Goal: Information Seeking & Learning: Find specific fact

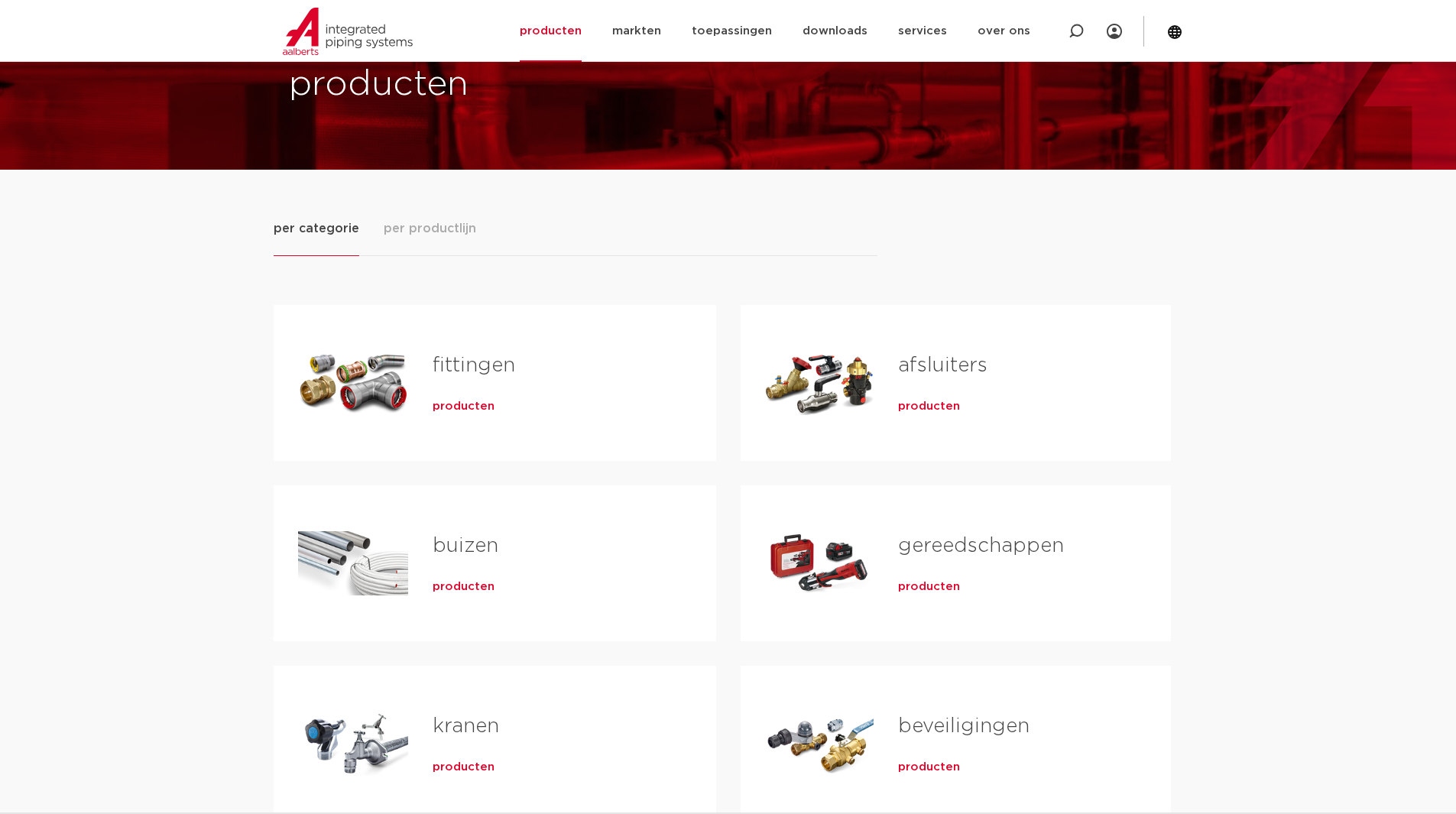
click at [944, 366] on link "afsluiters" at bounding box center [942, 366] width 90 height 20
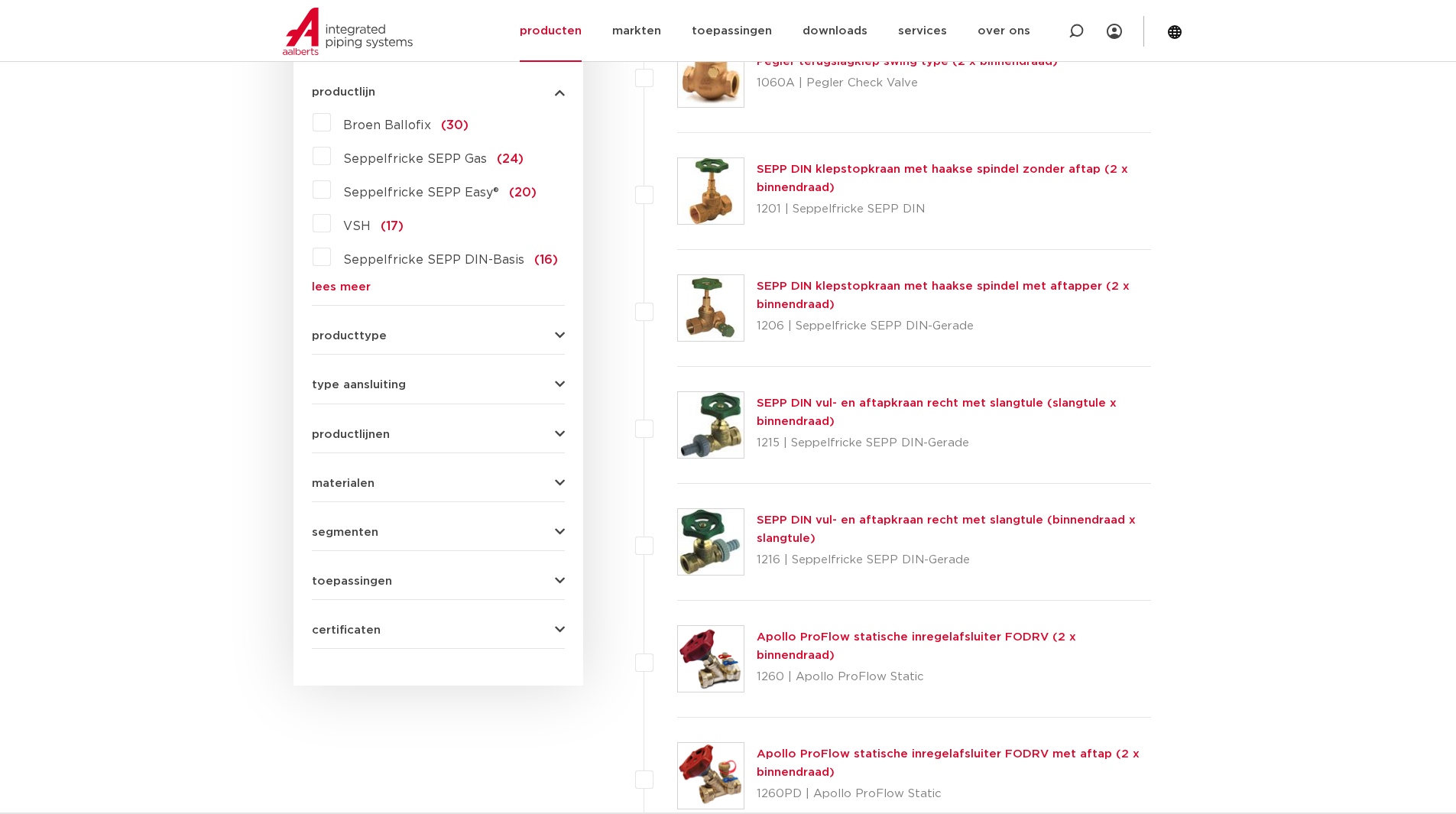
scroll to position [459, 0]
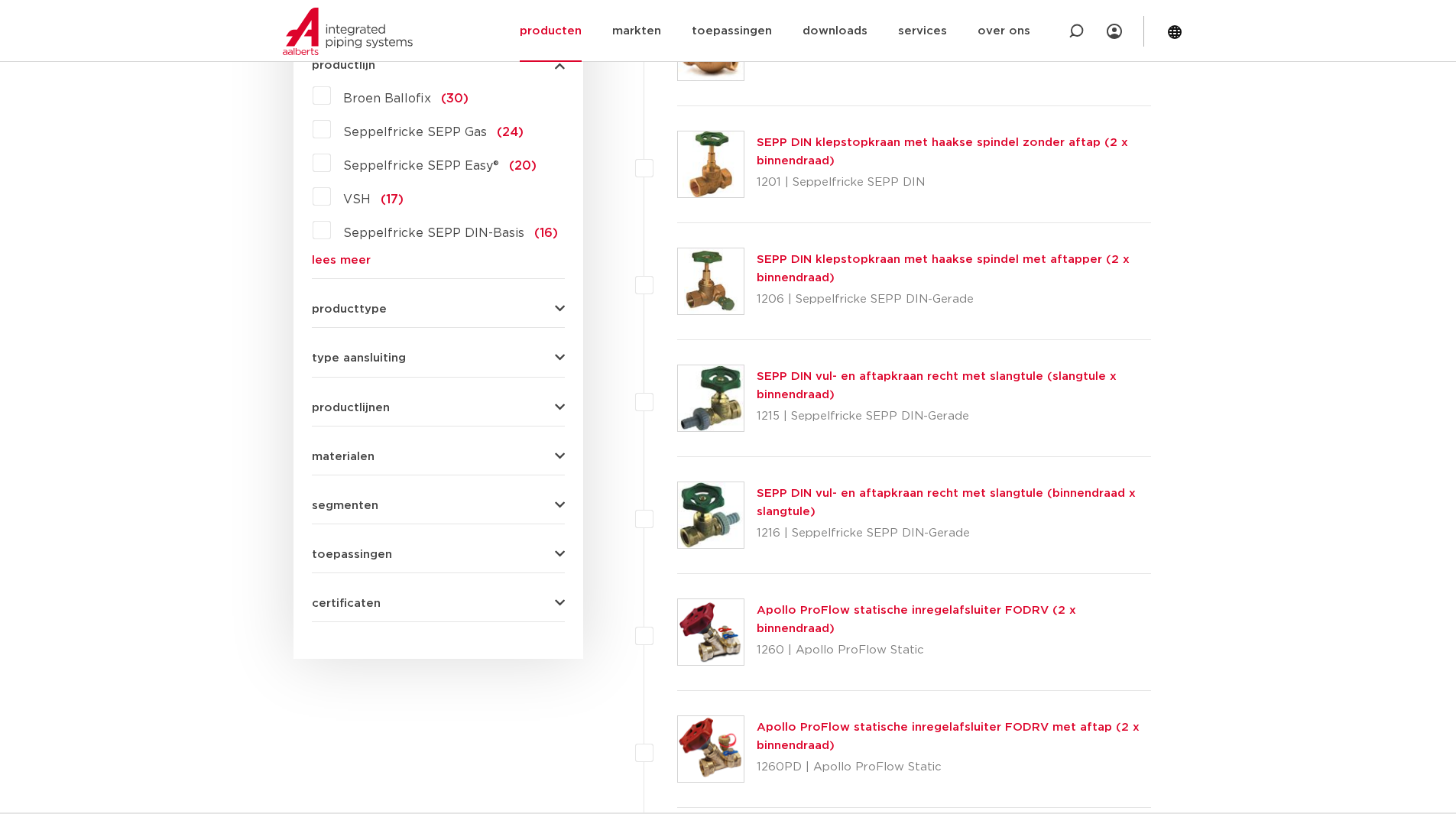
click at [393, 460] on button "materialen" at bounding box center [439, 457] width 253 height 12
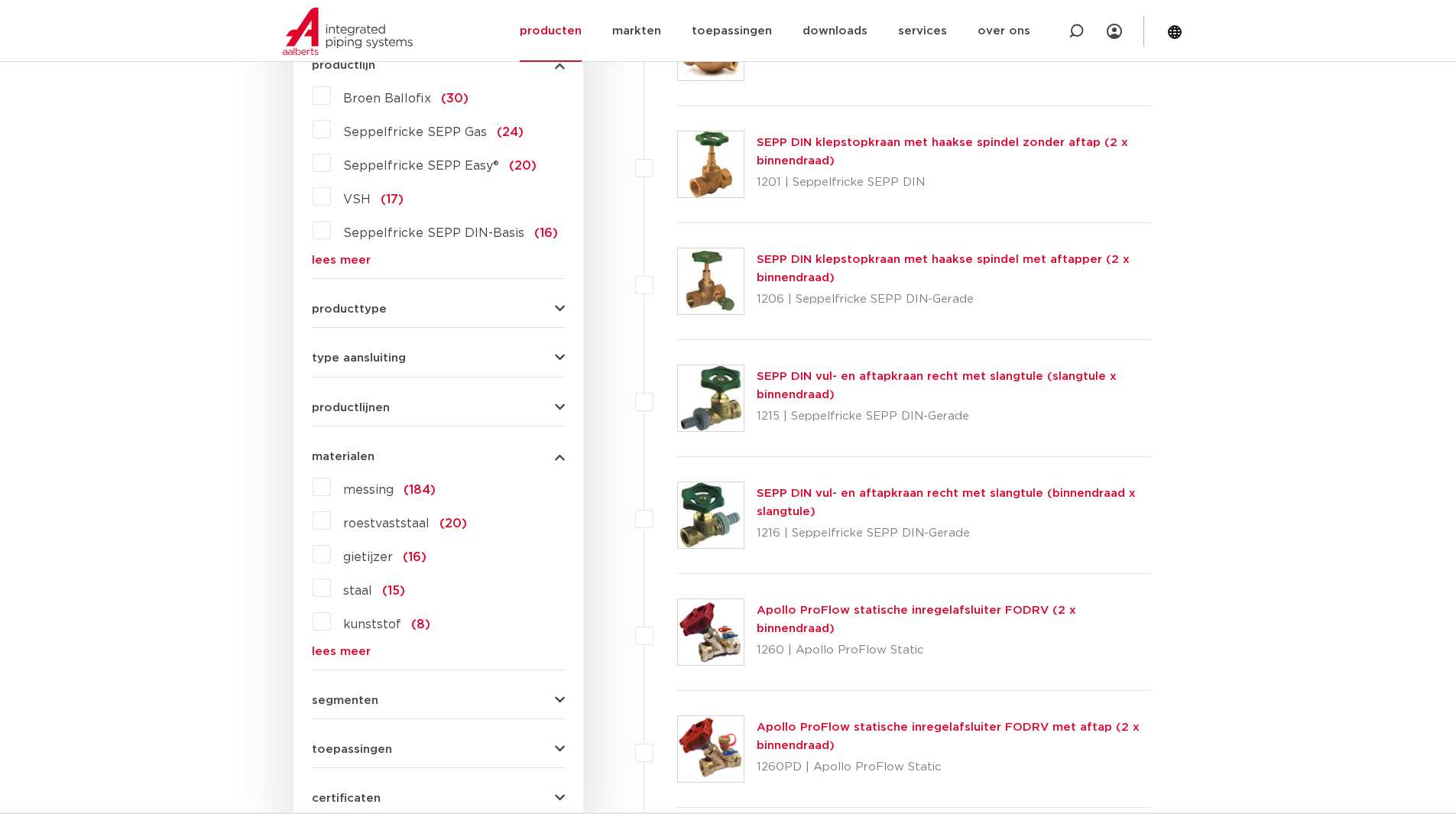
click at [363, 525] on span "roestvaststaal" at bounding box center [386, 524] width 86 height 13
click at [0, 0] on input "roestvaststaal (20)" at bounding box center [0, 0] width 0 height 0
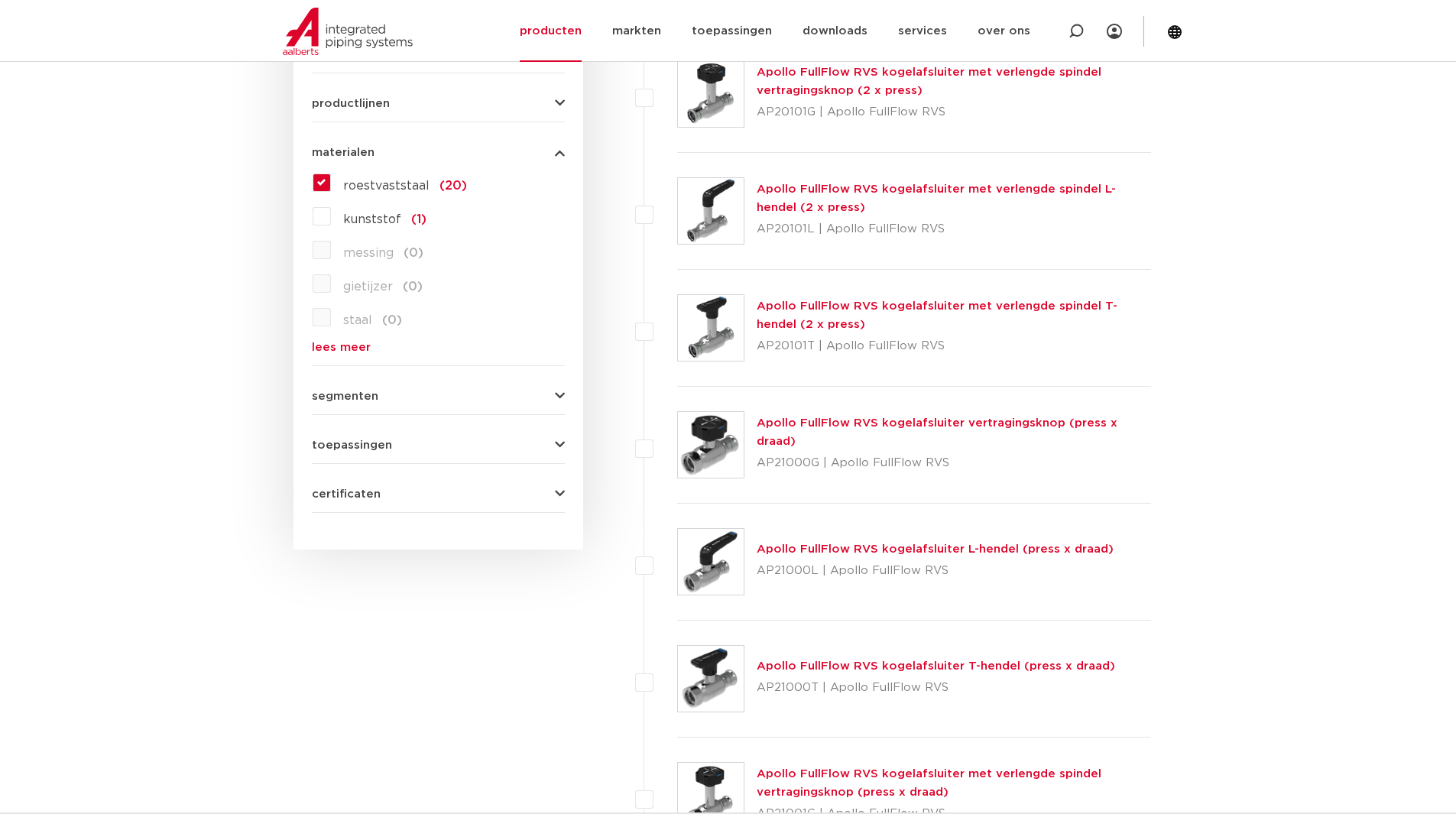
scroll to position [612, 0]
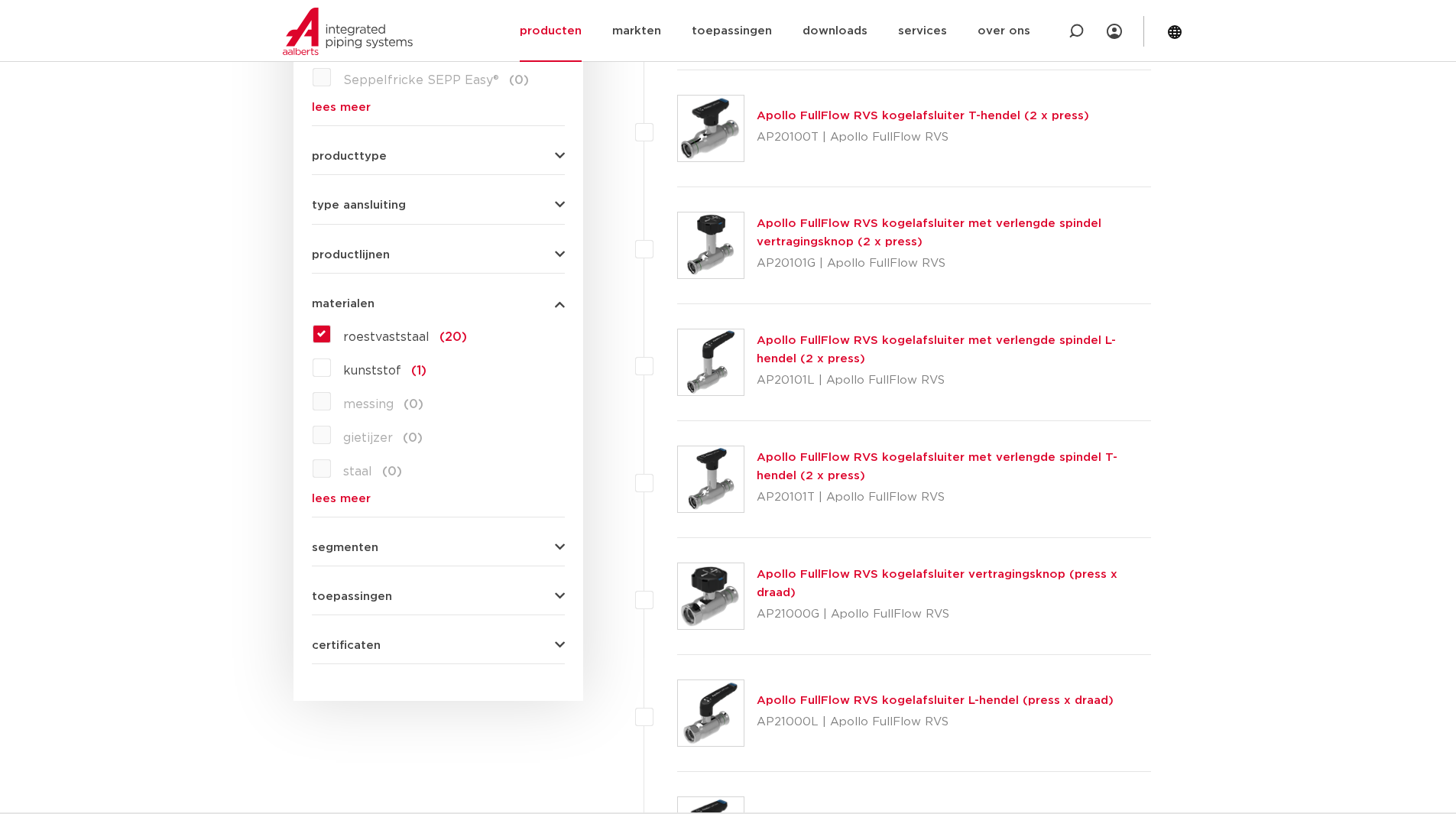
click at [450, 545] on button "segmenten" at bounding box center [439, 548] width 253 height 12
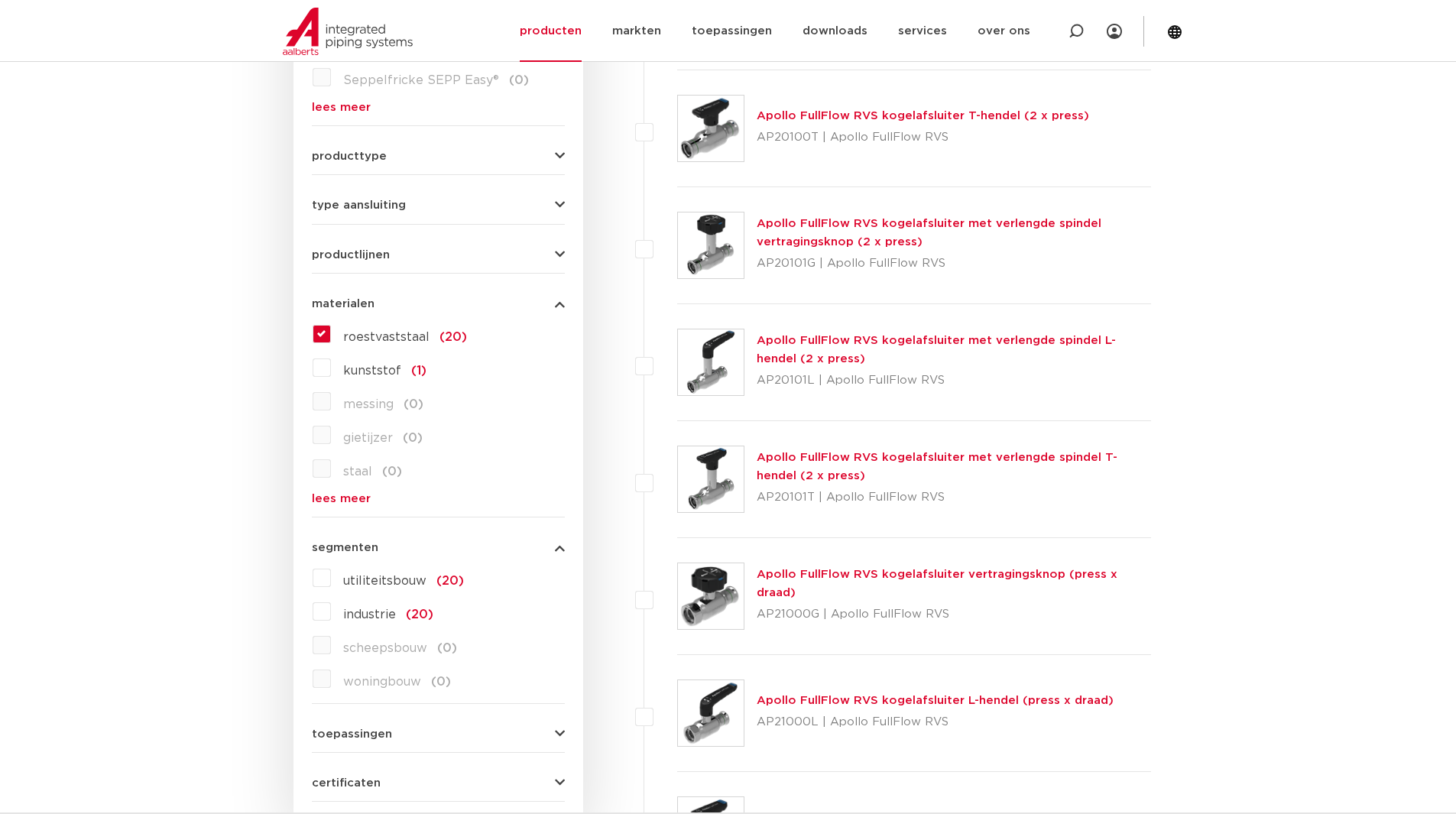
click at [431, 545] on button "segmenten" at bounding box center [439, 548] width 253 height 12
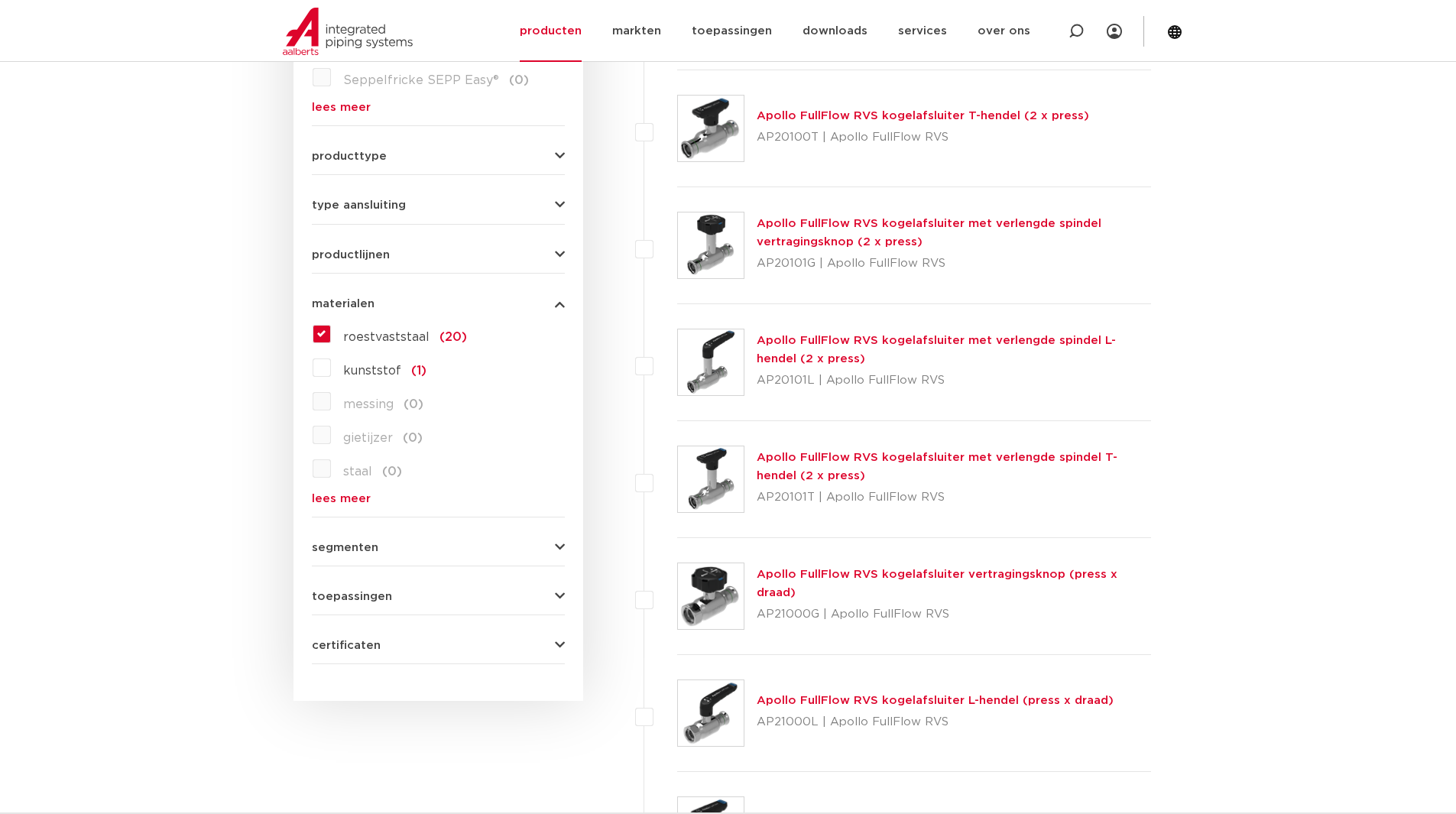
click at [417, 592] on button "toepassingen" at bounding box center [439, 597] width 253 height 12
drag, startPoint x: 417, startPoint y: 592, endPoint x: 425, endPoint y: 617, distance: 26.2
click at [417, 592] on button "toepassingen" at bounding box center [439, 597] width 253 height 12
click at [434, 645] on button "certificaten" at bounding box center [439, 646] width 253 height 12
click at [420, 642] on button "certificaten" at bounding box center [439, 646] width 253 height 12
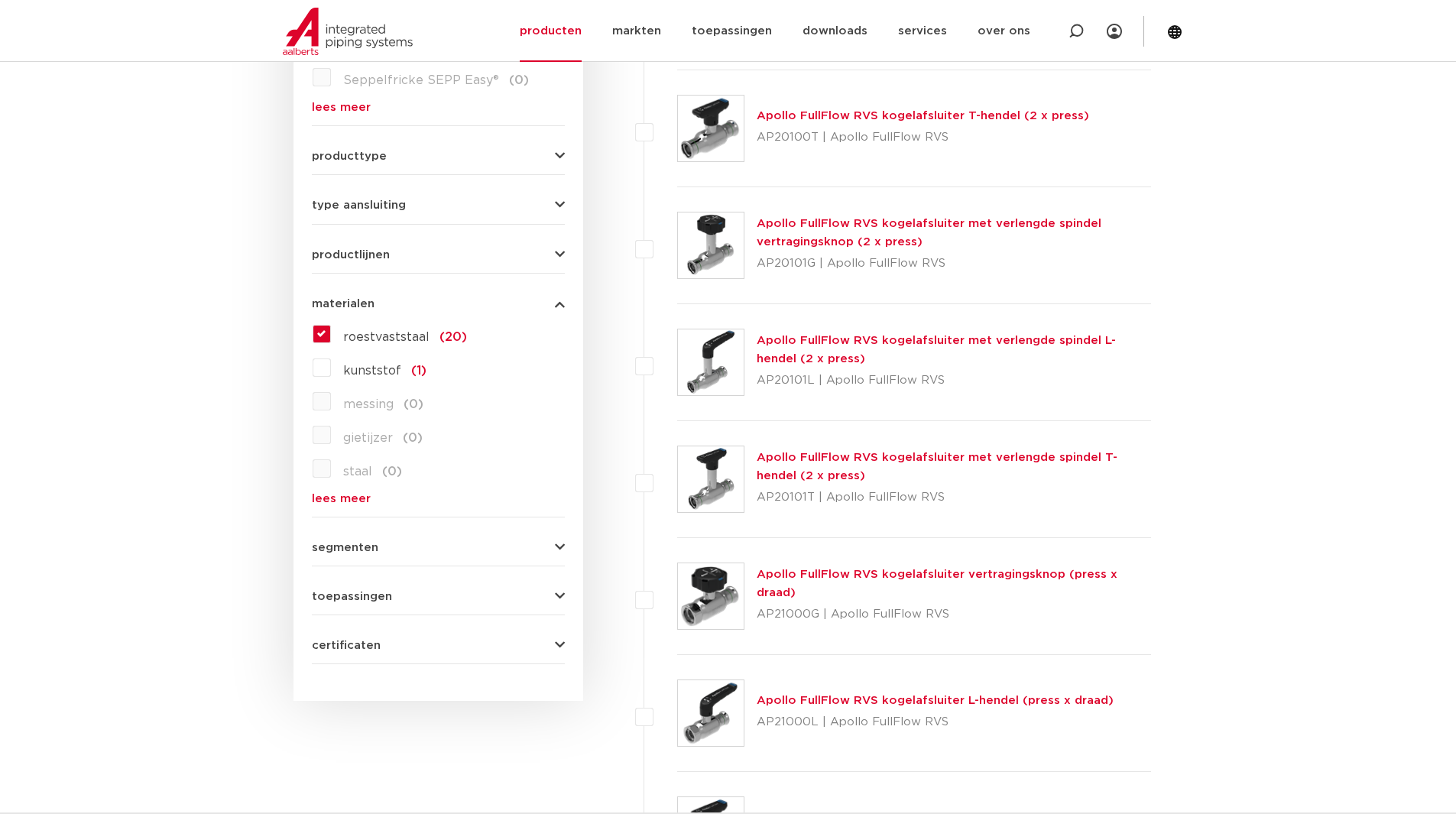
click at [425, 242] on div "productlijnen VSH SmartPress maak een keuze VSH SmartPress afsluiters VSH Smart…" at bounding box center [439, 248] width 253 height 23
click at [419, 253] on button "productlijnen" at bounding box center [439, 255] width 253 height 12
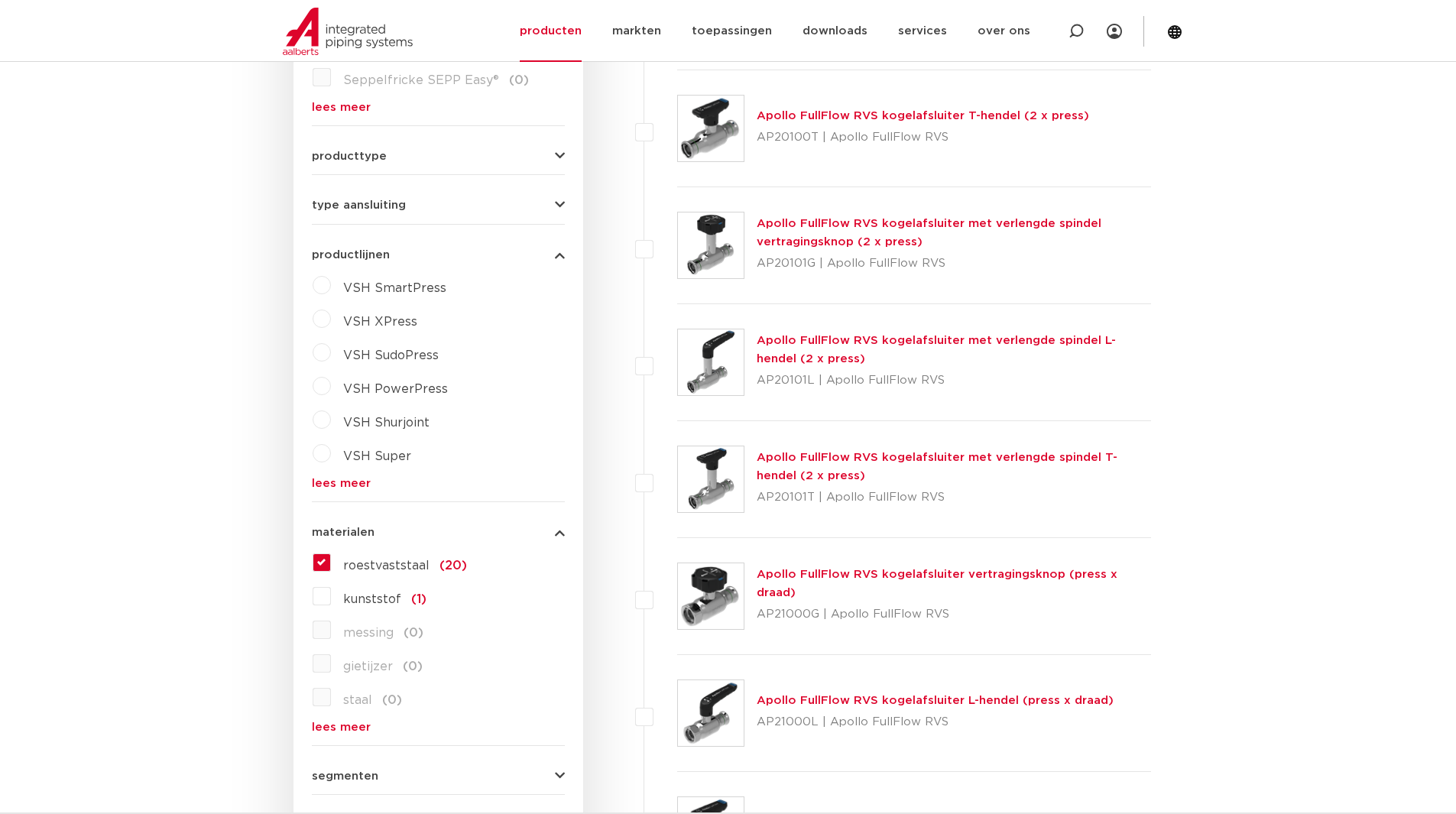
click at [397, 206] on span "type aansluiting" at bounding box center [359, 206] width 94 height 12
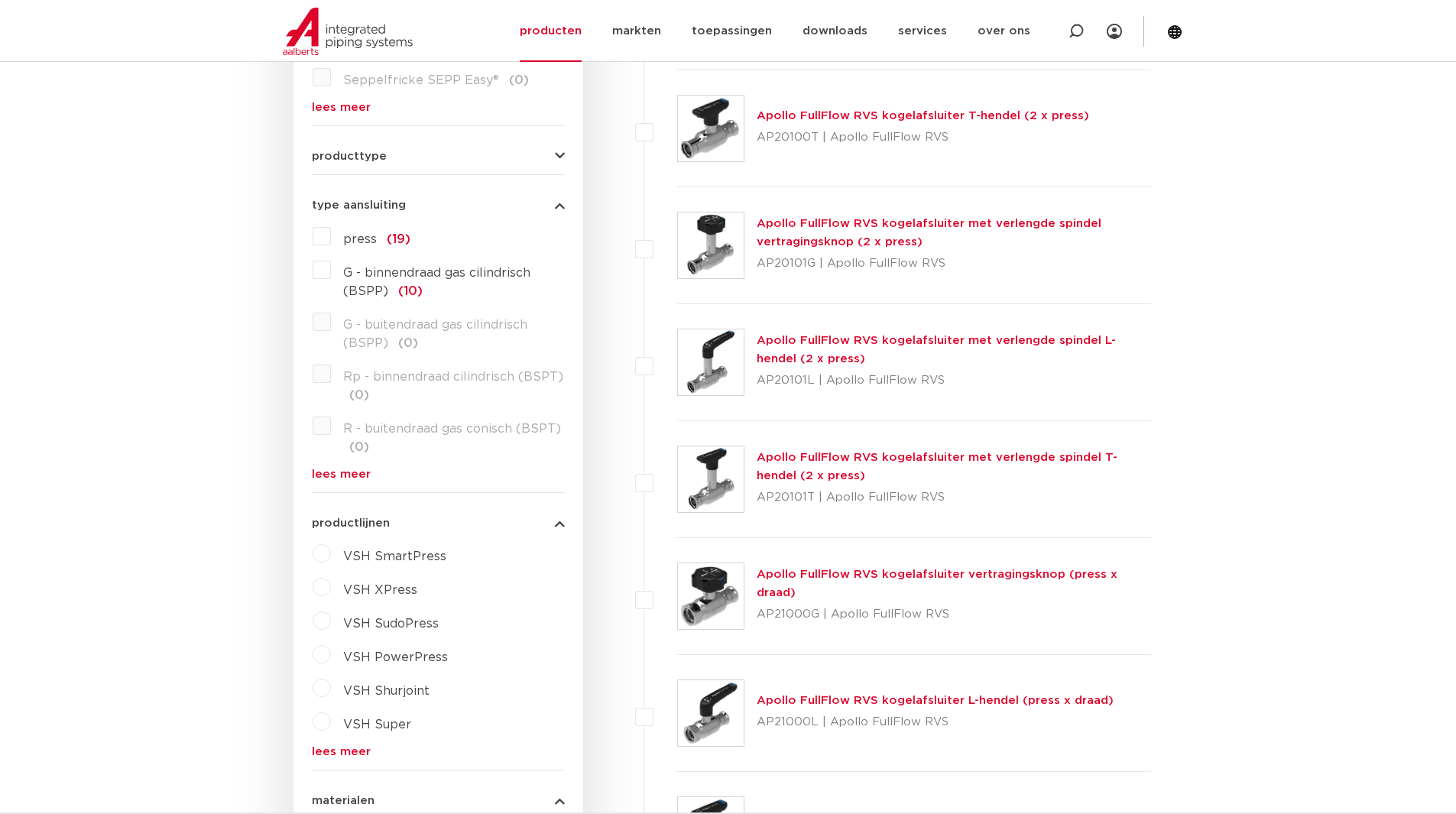
click at [390, 163] on form "zoek op naam of productnummer alle categorieën afsluiters fittingen afsluiters …" at bounding box center [439, 459] width 253 height 1405
click at [403, 154] on button "producttype" at bounding box center [439, 156] width 253 height 12
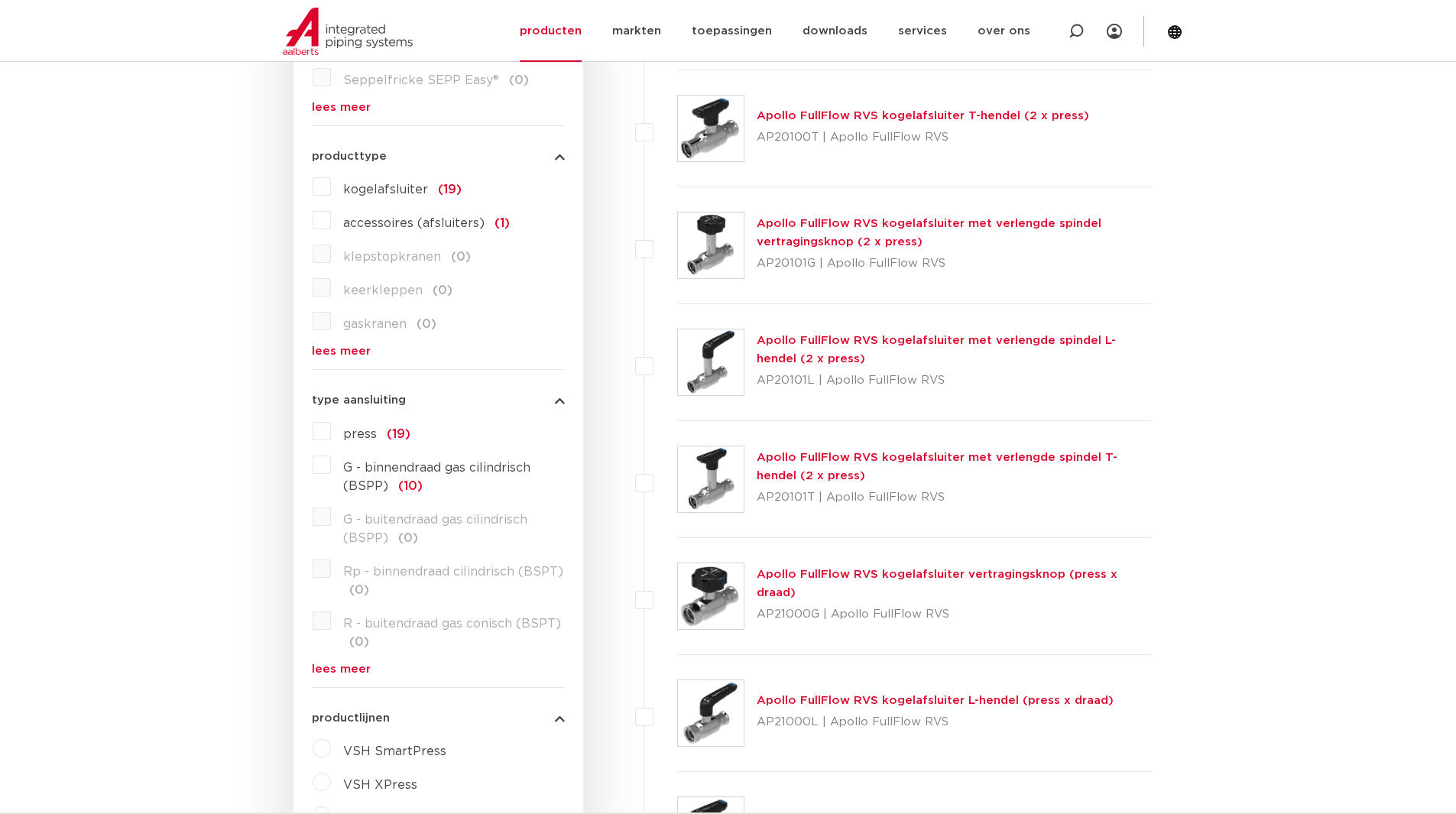
click at [366, 193] on span "kogelafsluiter" at bounding box center [385, 190] width 85 height 13
click at [0, 0] on input "kogelafsluiter (19)" at bounding box center [0, 0] width 0 height 0
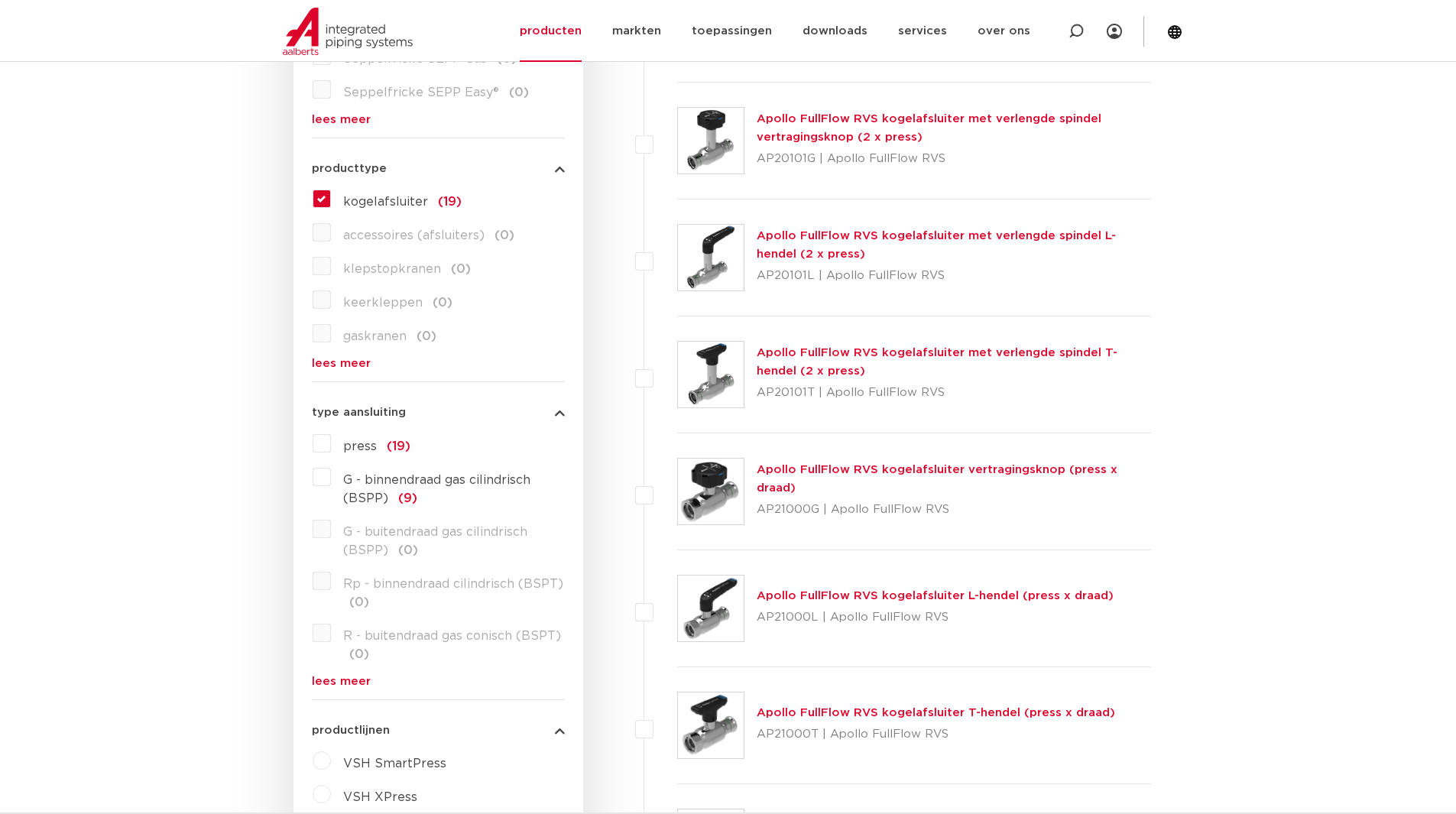
scroll to position [612, 0]
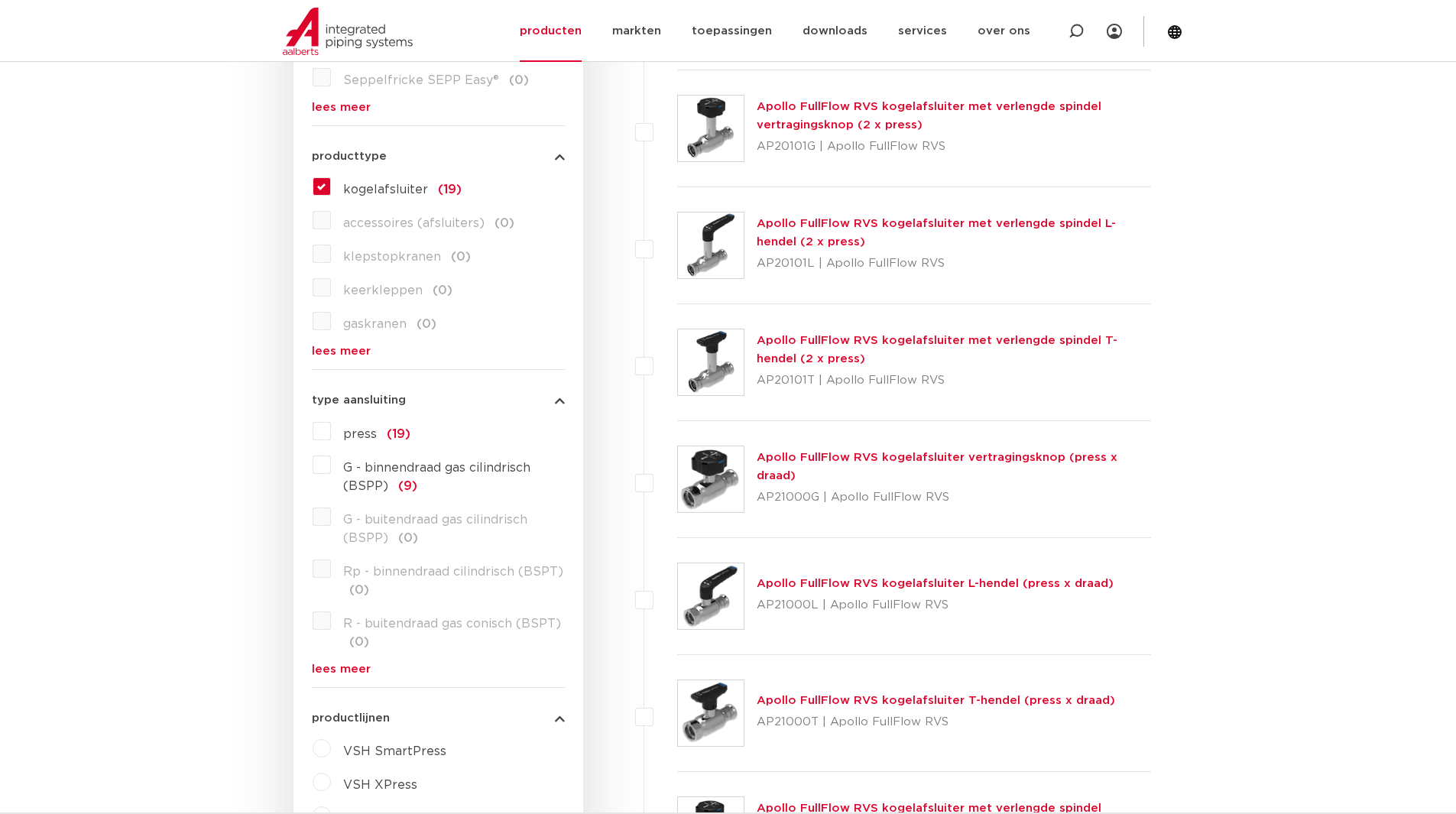
drag, startPoint x: 363, startPoint y: 152, endPoint x: 358, endPoint y: 162, distance: 11.2
click at [363, 151] on span "producttype" at bounding box center [349, 156] width 75 height 12
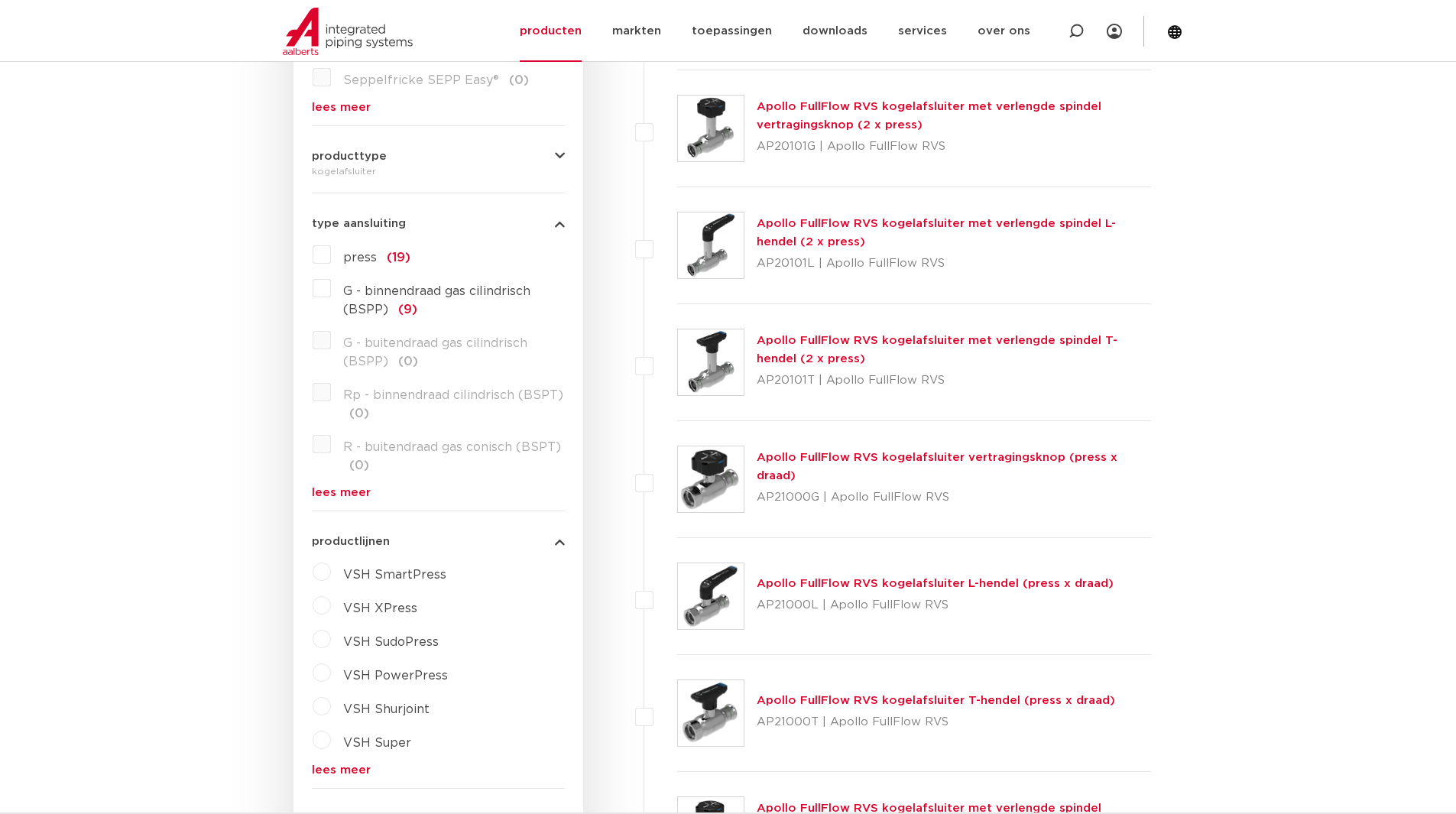
click at [399, 227] on span "type aansluiting" at bounding box center [359, 224] width 94 height 12
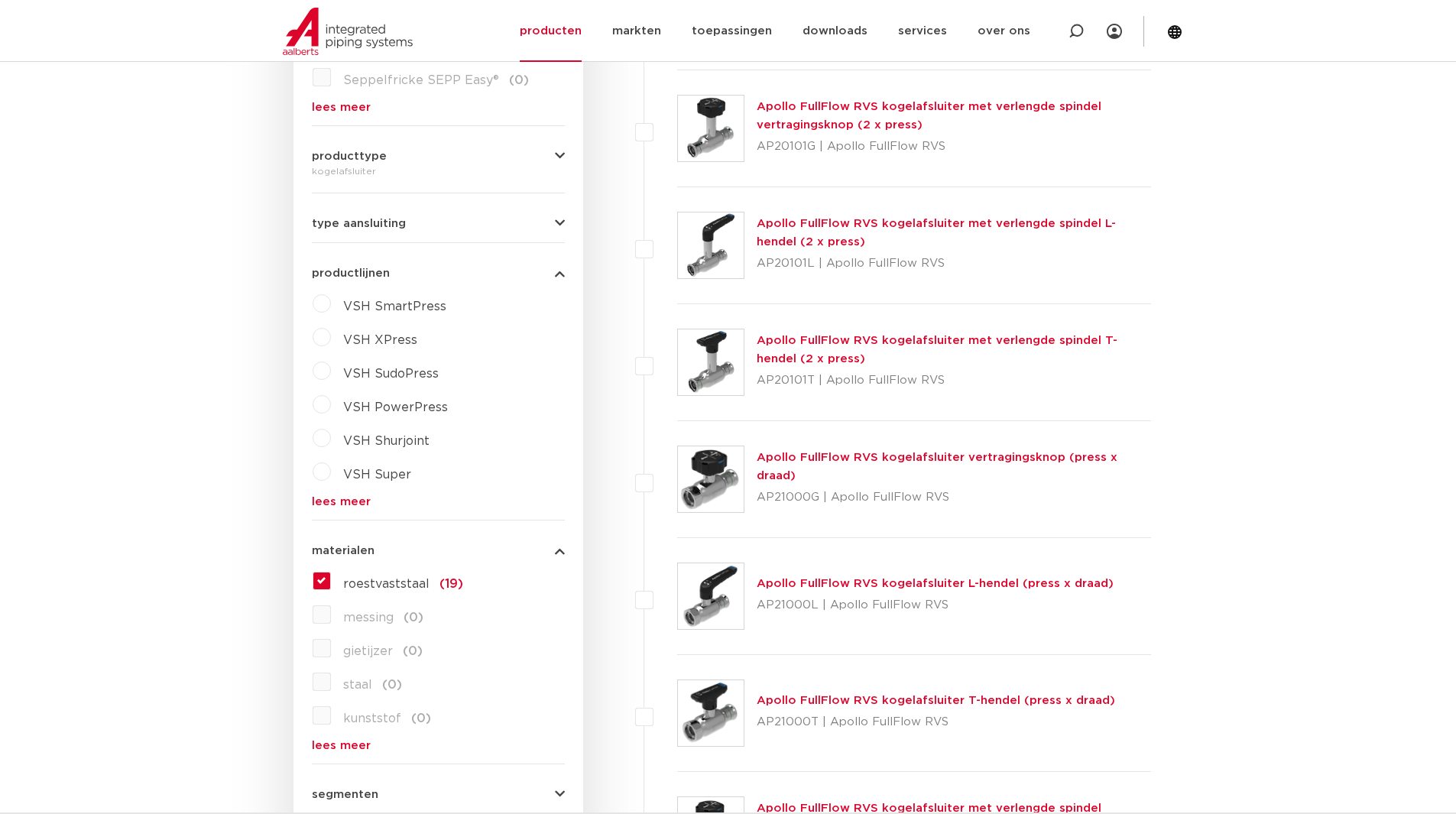
click at [360, 374] on span "VSH SudoPress" at bounding box center [391, 373] width 96 height 13
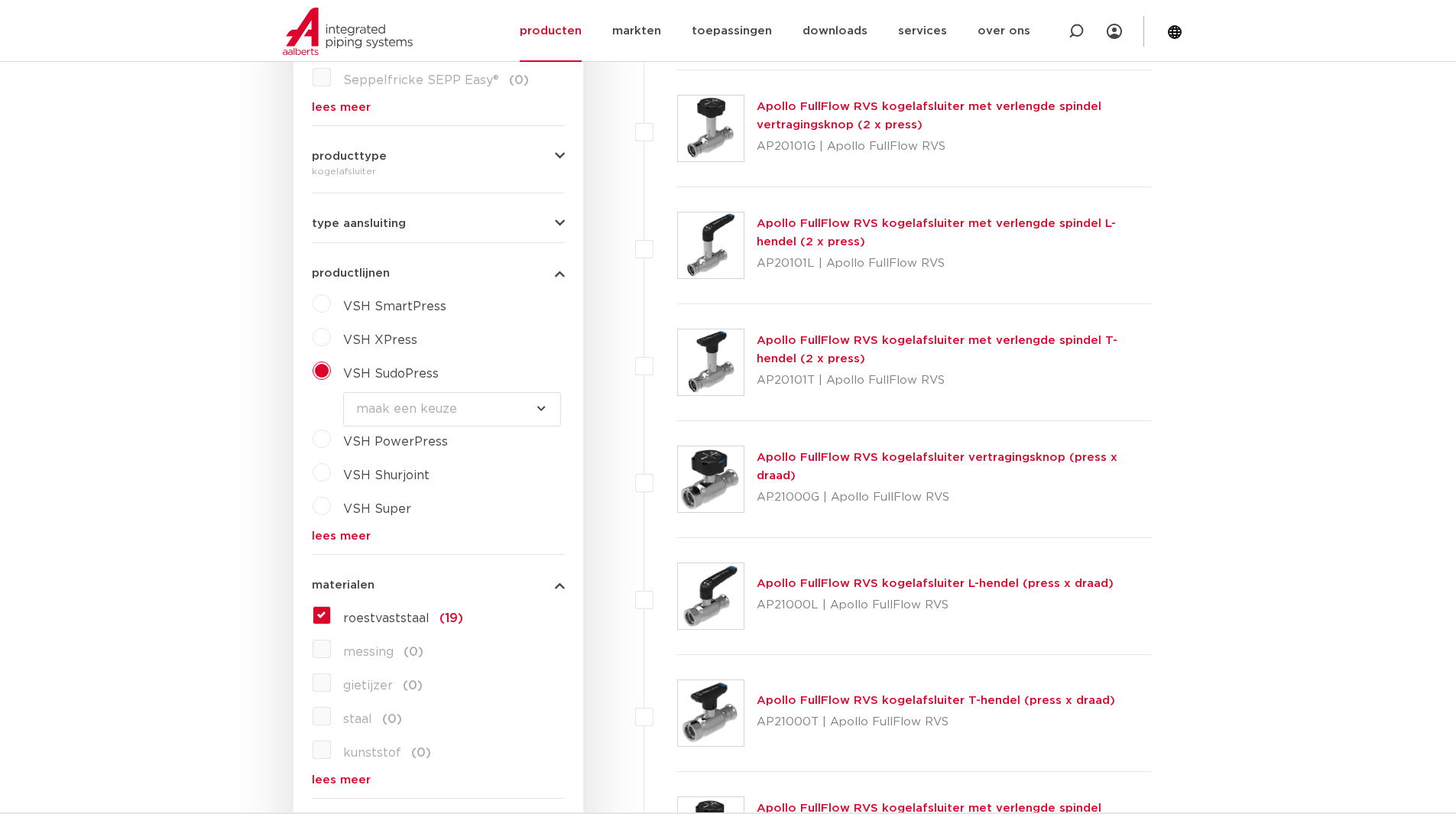
click at [500, 412] on select "maak een keuze VSH SudoPress Koper Gas fittingen VSH SudoXPress Staalverzinkt b…" at bounding box center [452, 409] width 218 height 34
select select "4400"
click at [343, 392] on select "maak een keuze VSH SudoPress Koper Gas fittingen VSH SudoXPress Staalverzinkt b…" at bounding box center [452, 409] width 218 height 34
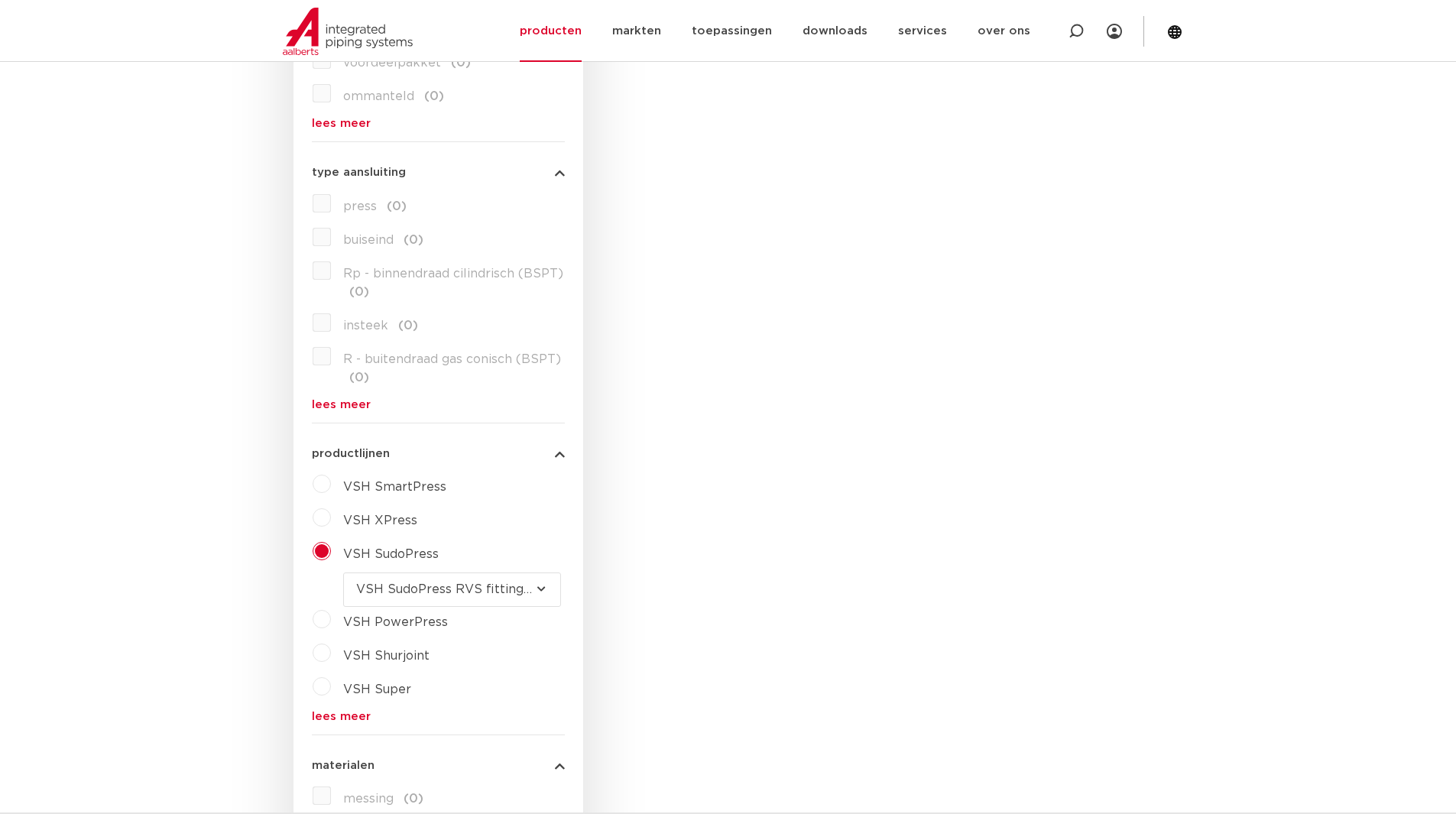
scroll to position [841, 0]
click at [486, 589] on select "maak een keuze VSH SudoPress Koper Gas fittingen VSH SudoXPress Staalverzinkt b…" at bounding box center [452, 588] width 218 height 34
select select "4409"
click at [343, 571] on select "maak een keuze VSH SudoPress Koper Gas fittingen VSH SudoXPress Staalverzinkt b…" at bounding box center [452, 588] width 218 height 34
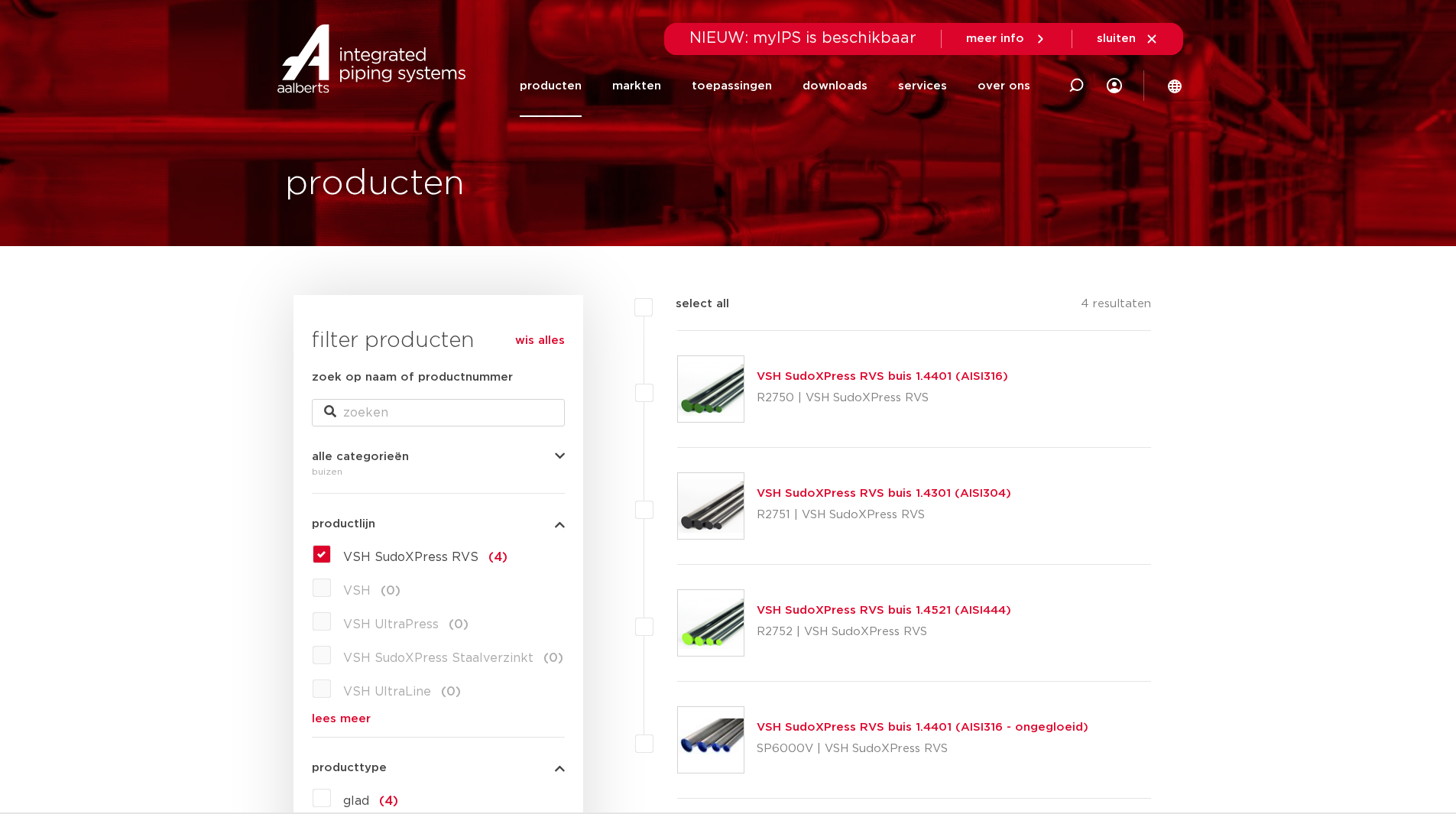
click at [581, 91] on link "producten" at bounding box center [551, 86] width 62 height 62
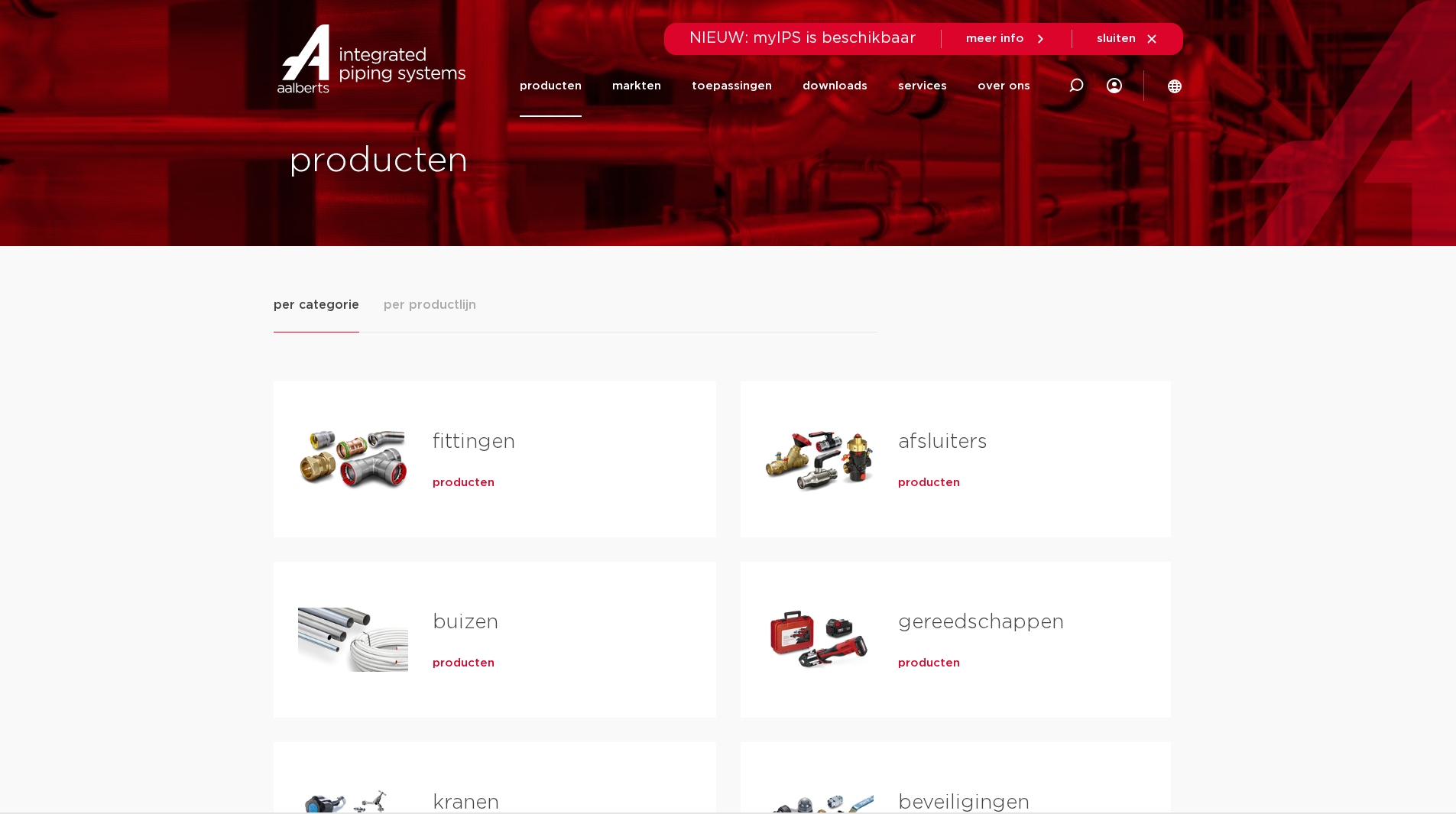
click at [941, 486] on span "producten" at bounding box center [928, 483] width 62 height 15
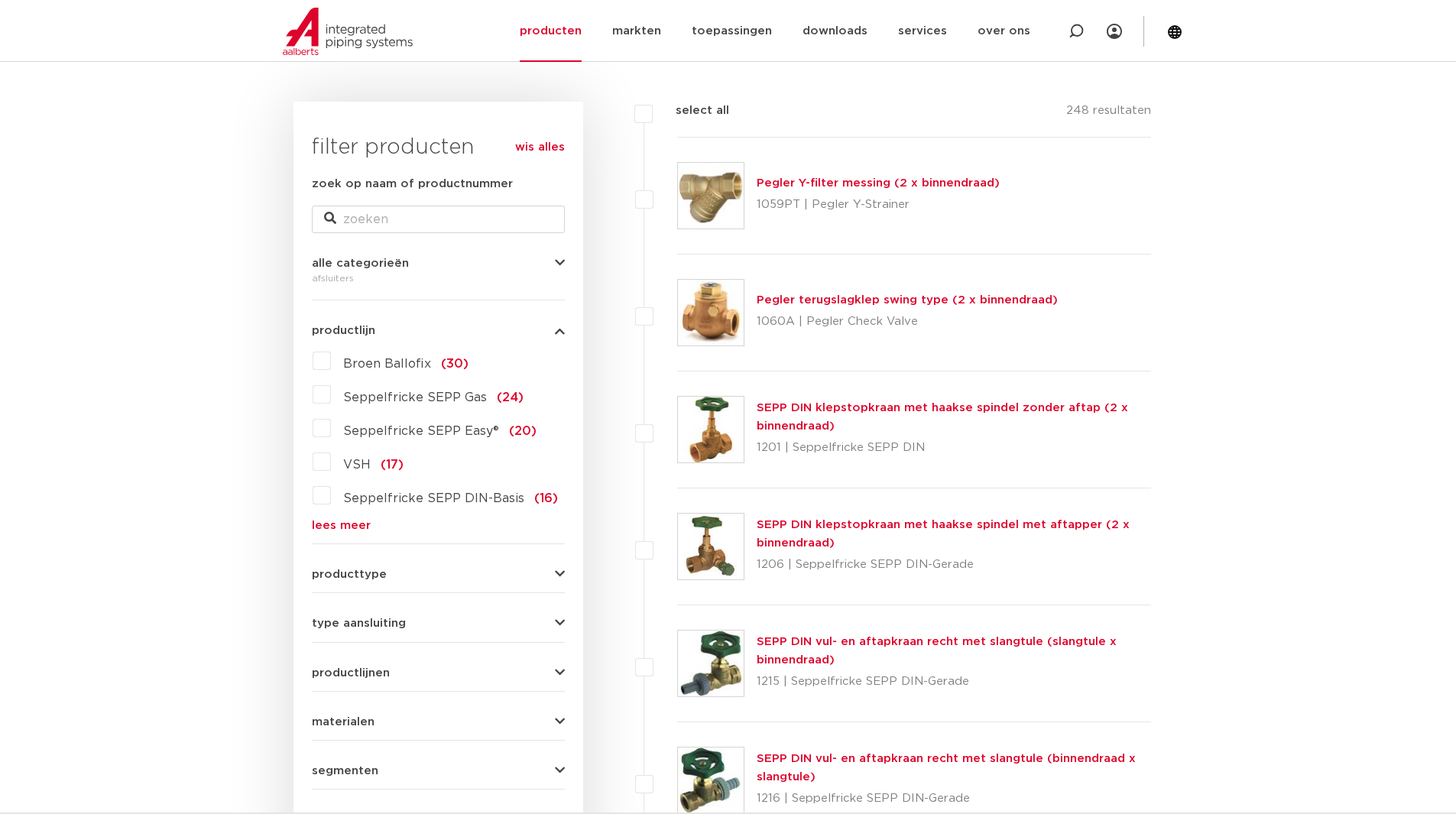
scroll to position [383, 0]
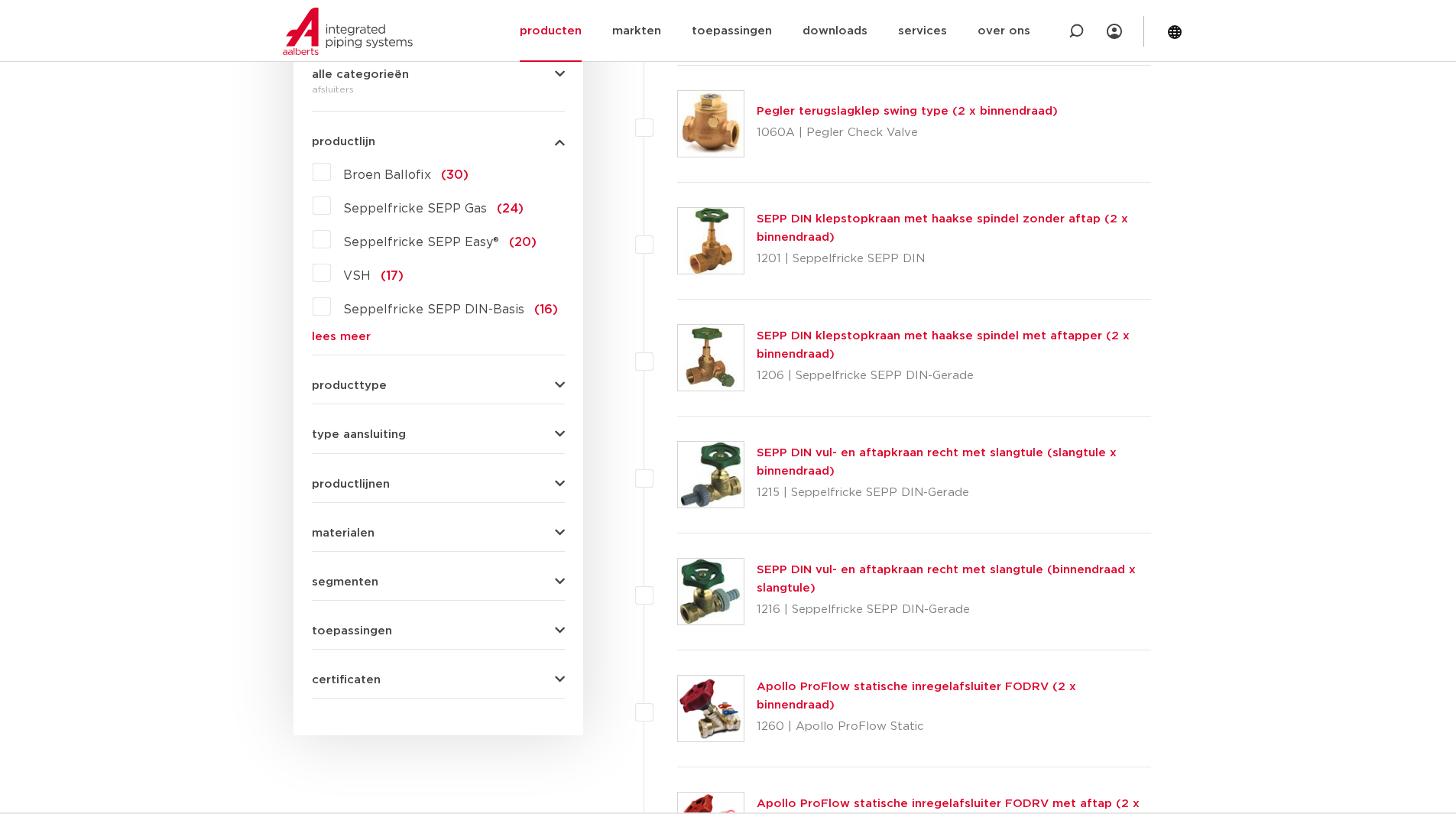
click at [391, 529] on button "materialen" at bounding box center [439, 534] width 253 height 12
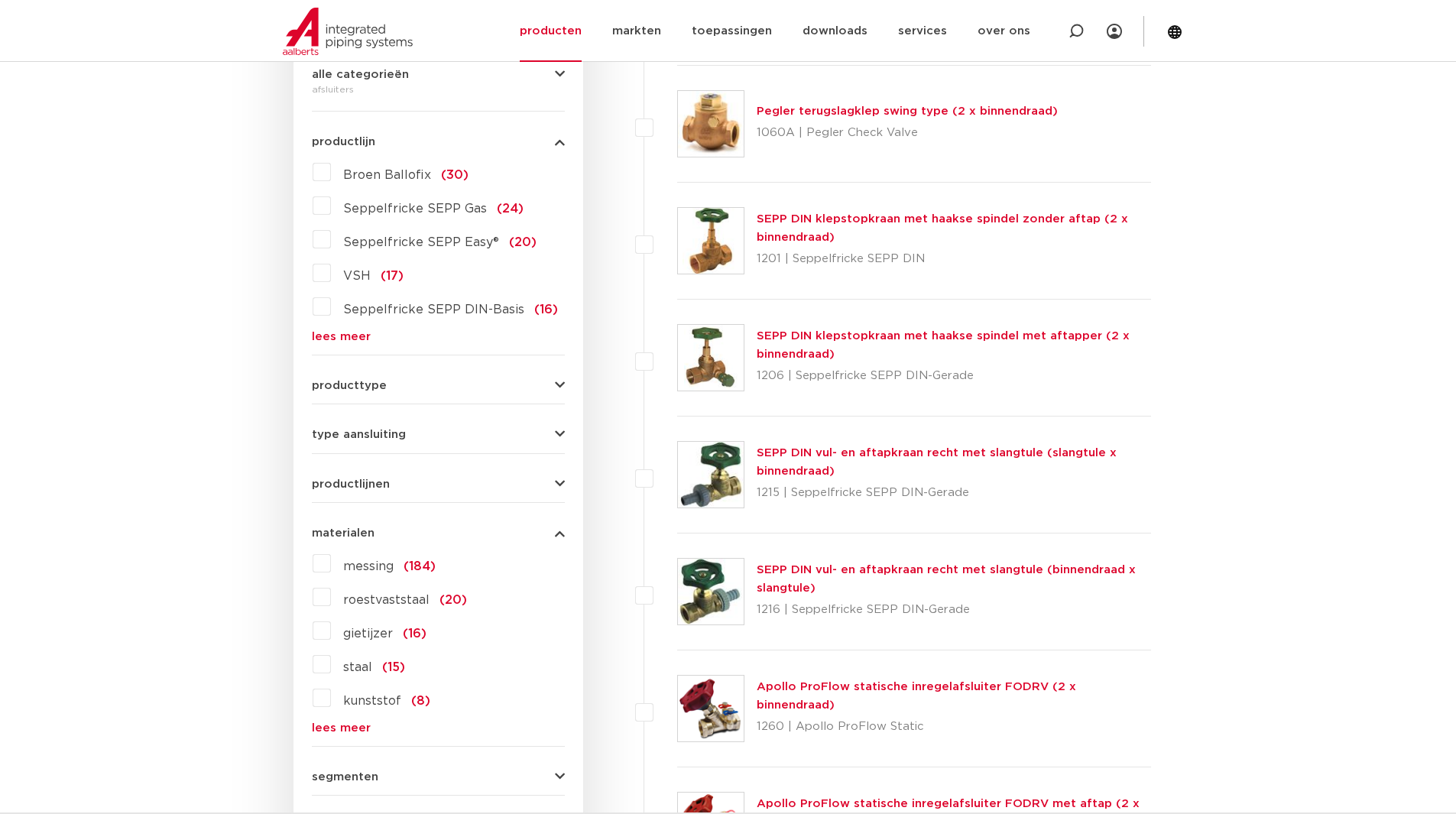
click at [389, 597] on span "roestvaststaal" at bounding box center [386, 600] width 86 height 13
click at [0, 0] on input "roestvaststaal (20)" at bounding box center [0, 0] width 0 height 0
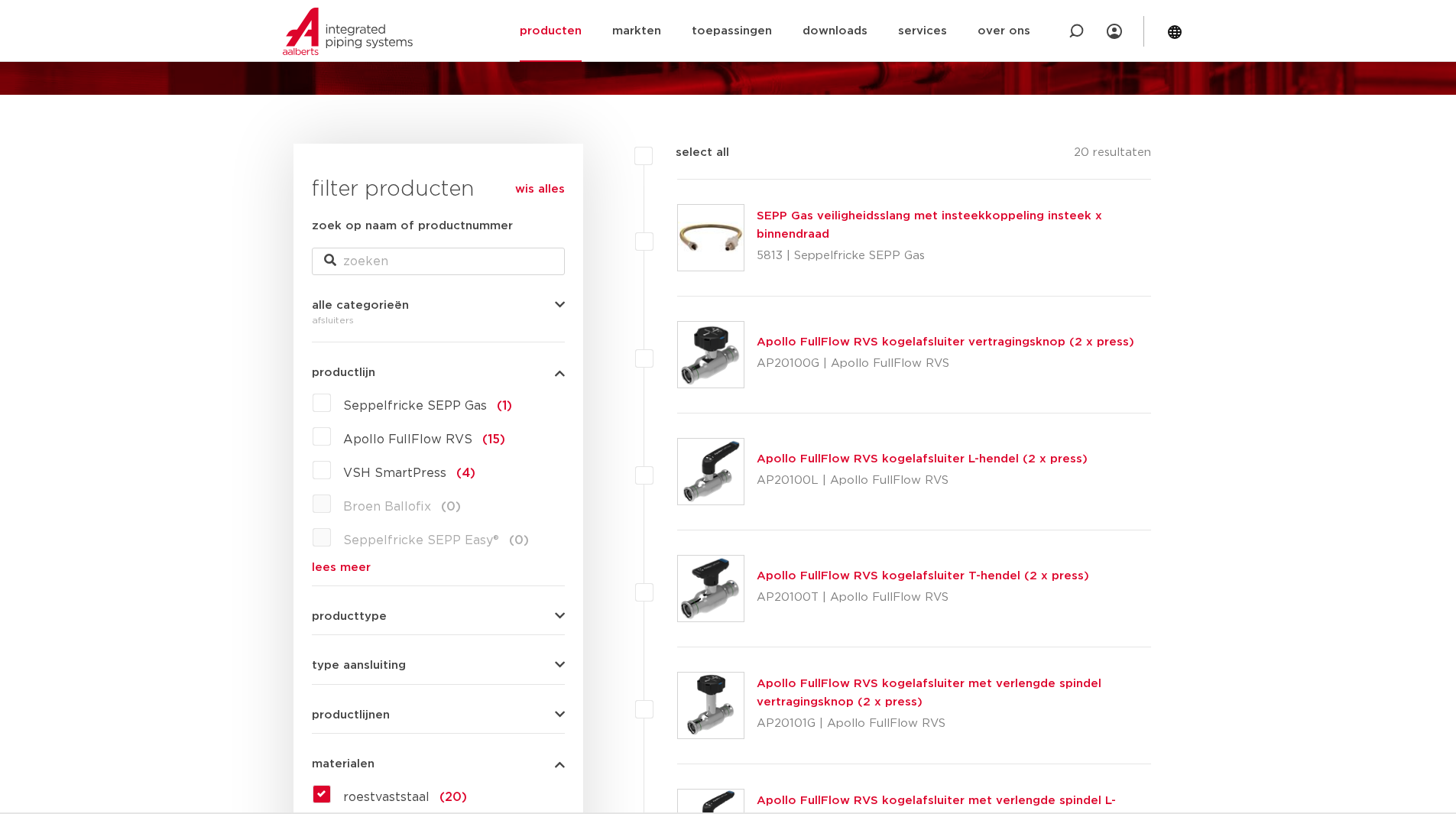
scroll to position [153, 0]
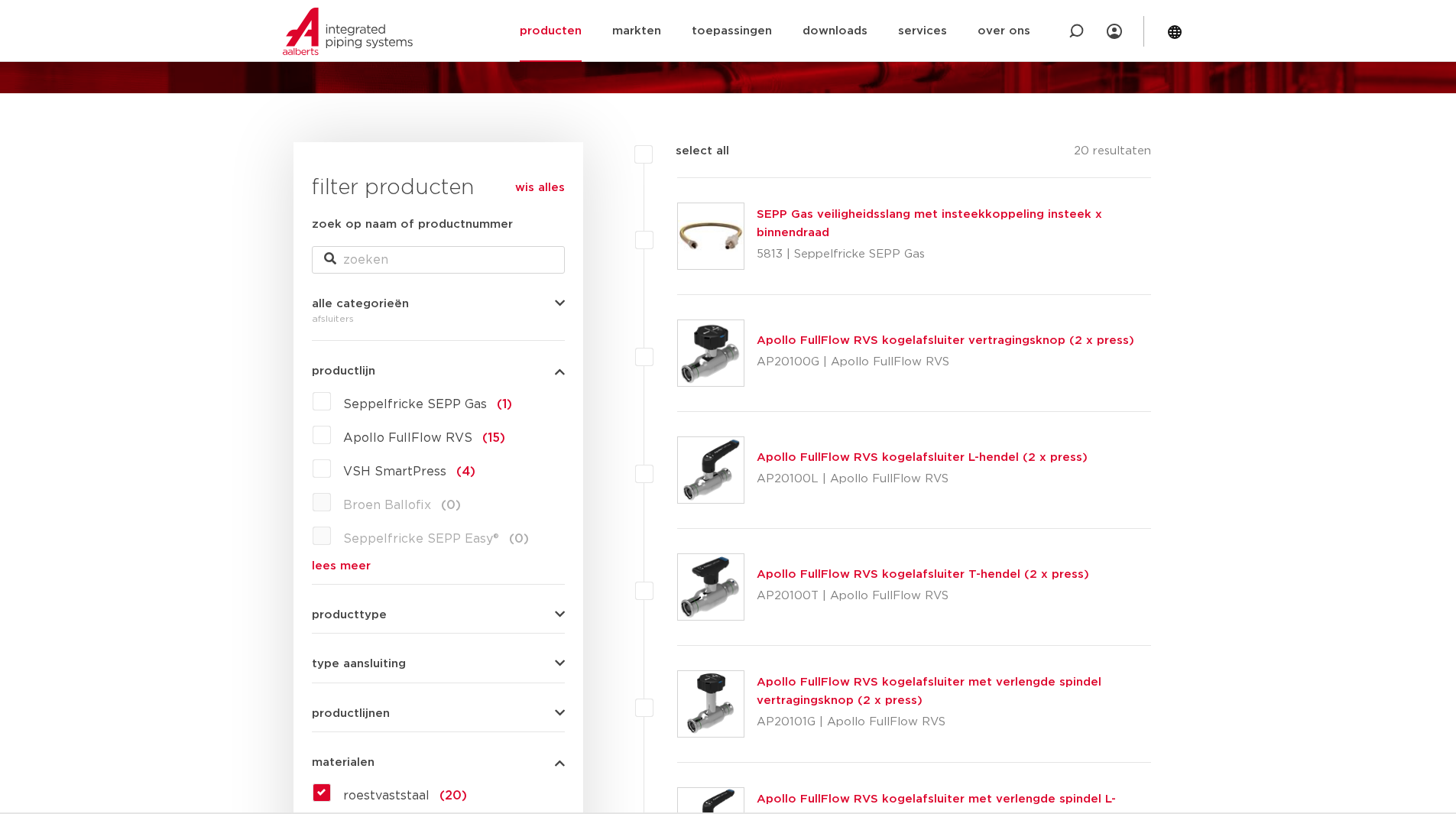
click at [357, 471] on span "VSH SmartPress" at bounding box center [394, 472] width 103 height 13
click at [0, 0] on input "VSH SmartPress (4)" at bounding box center [0, 0] width 0 height 0
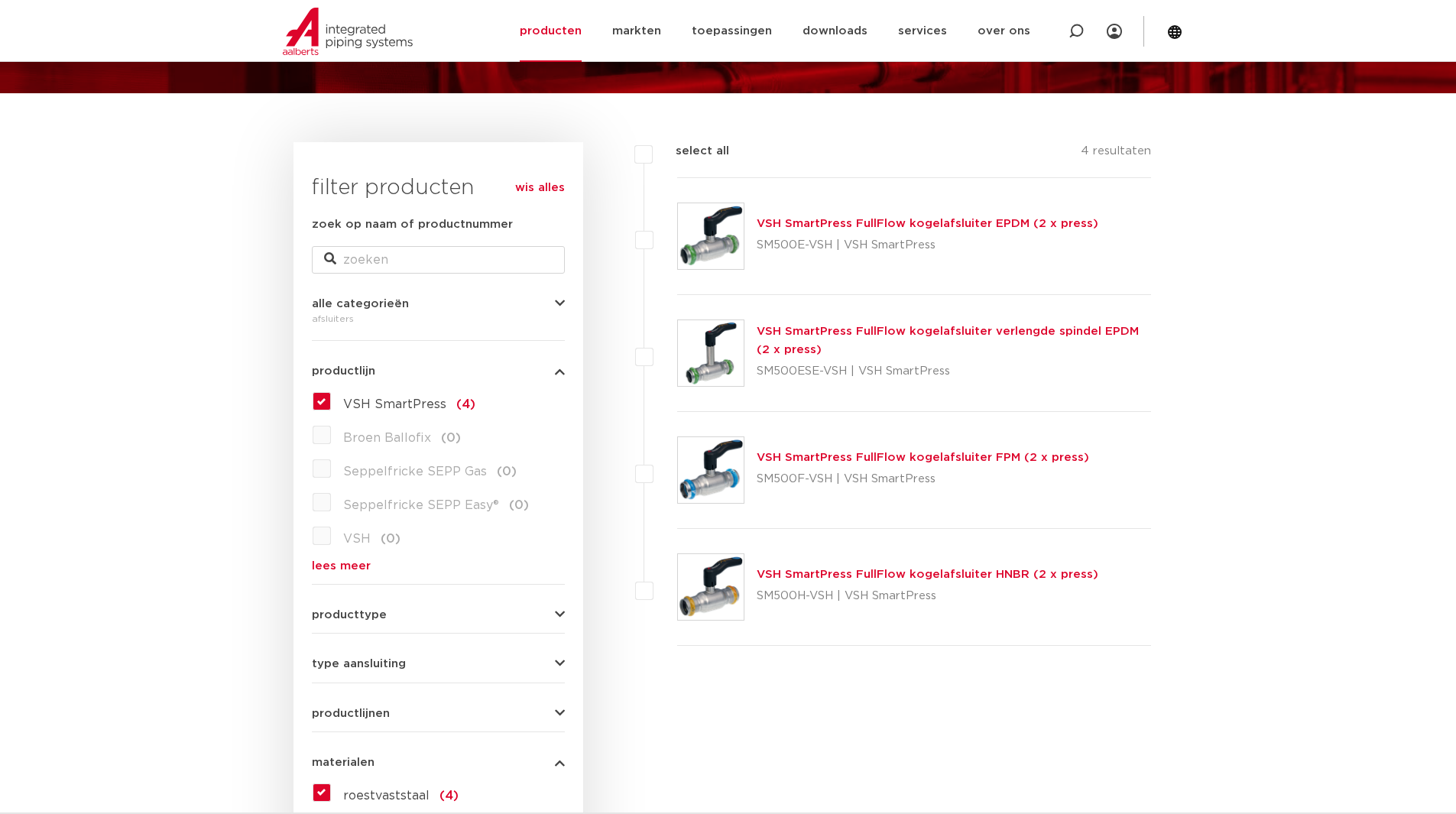
click at [934, 453] on link "VSH SmartPress FullFlow kogelafsluiter FPM (2 x press)" at bounding box center [923, 457] width 332 height 12
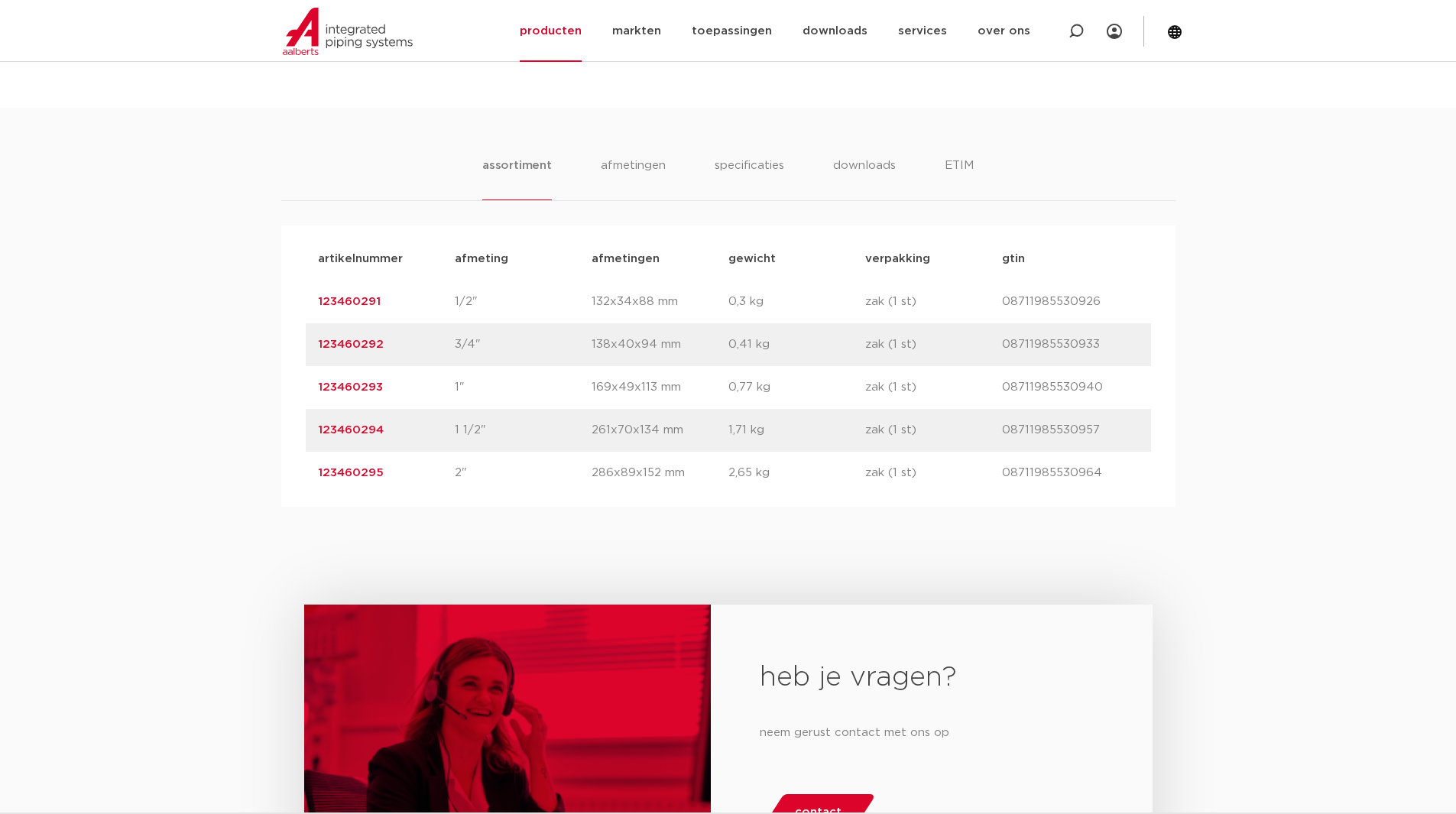
scroll to position [994, 0]
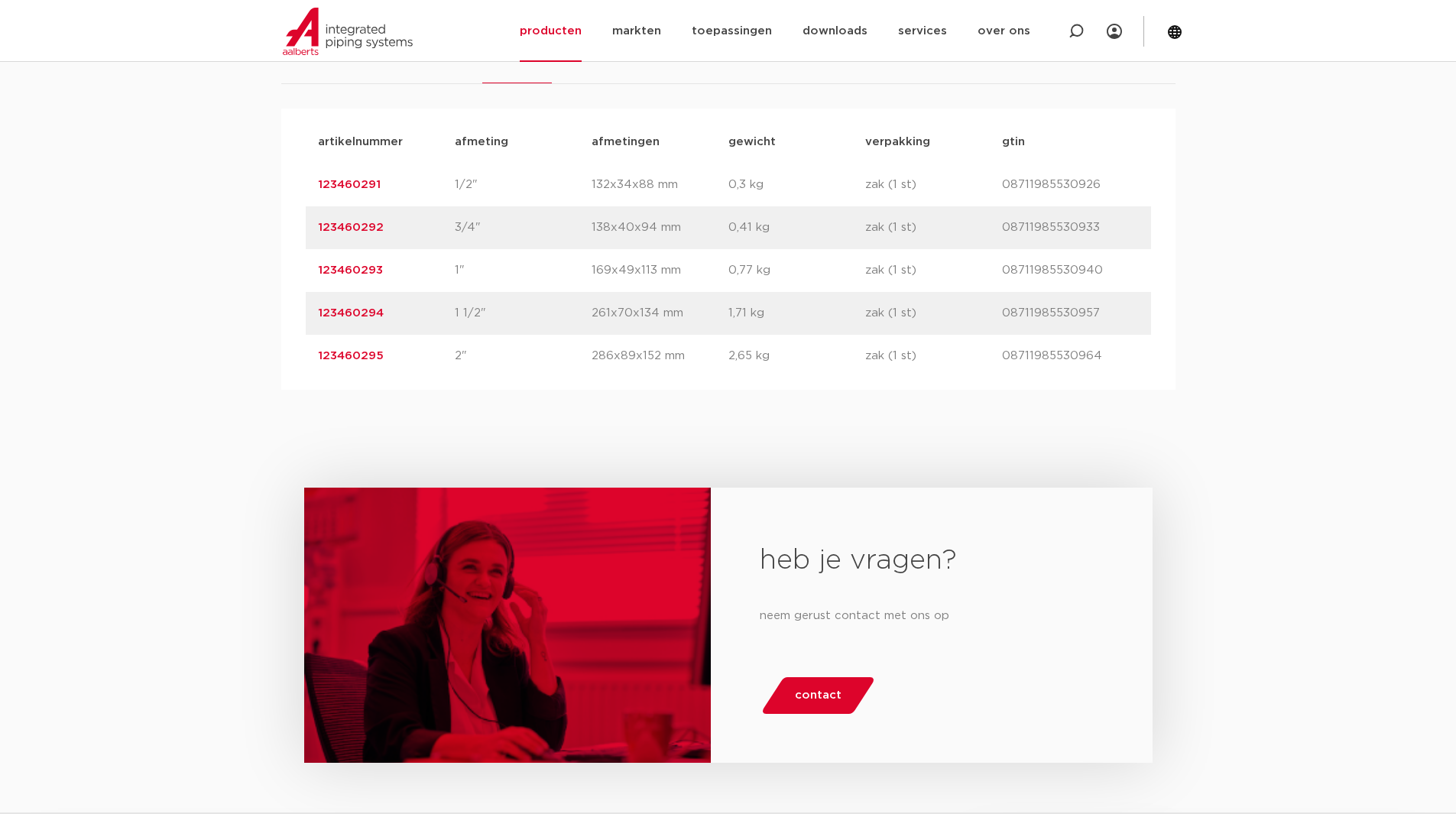
click at [345, 355] on link "123460295" at bounding box center [351, 356] width 65 height 12
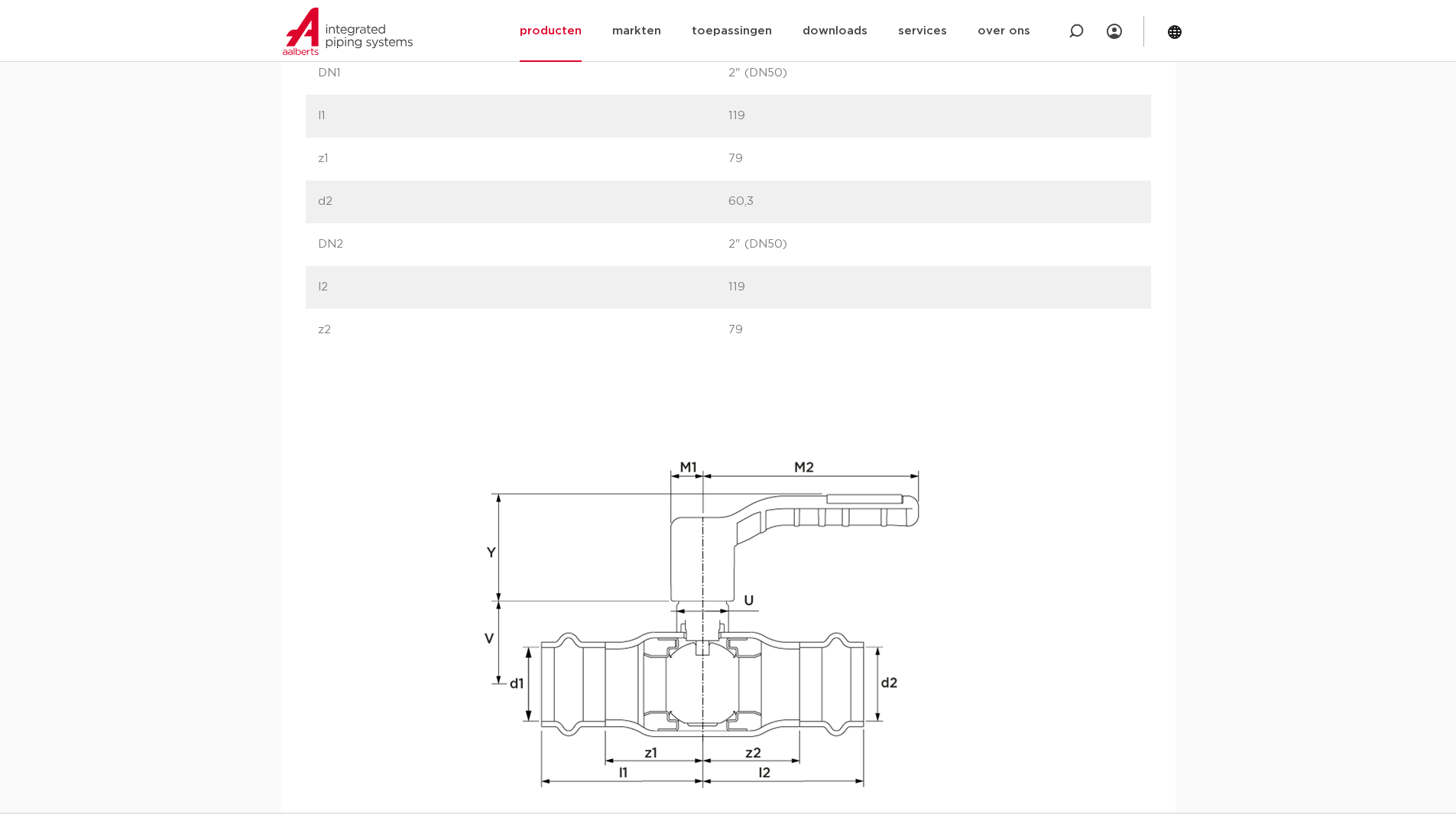
scroll to position [1224, 0]
